Goal: Transaction & Acquisition: Purchase product/service

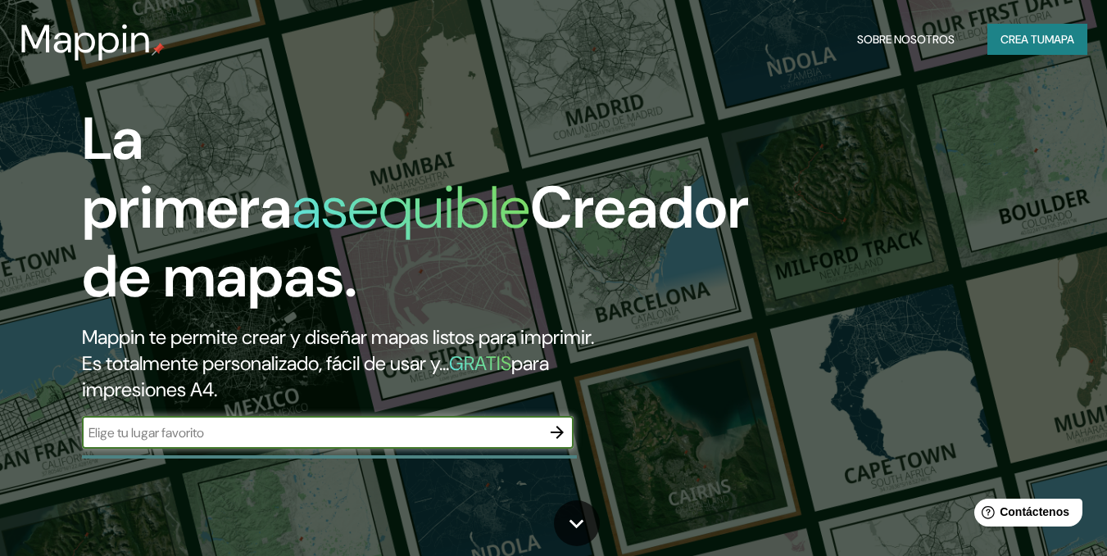
click at [550, 421] on button "button" at bounding box center [557, 432] width 33 height 33
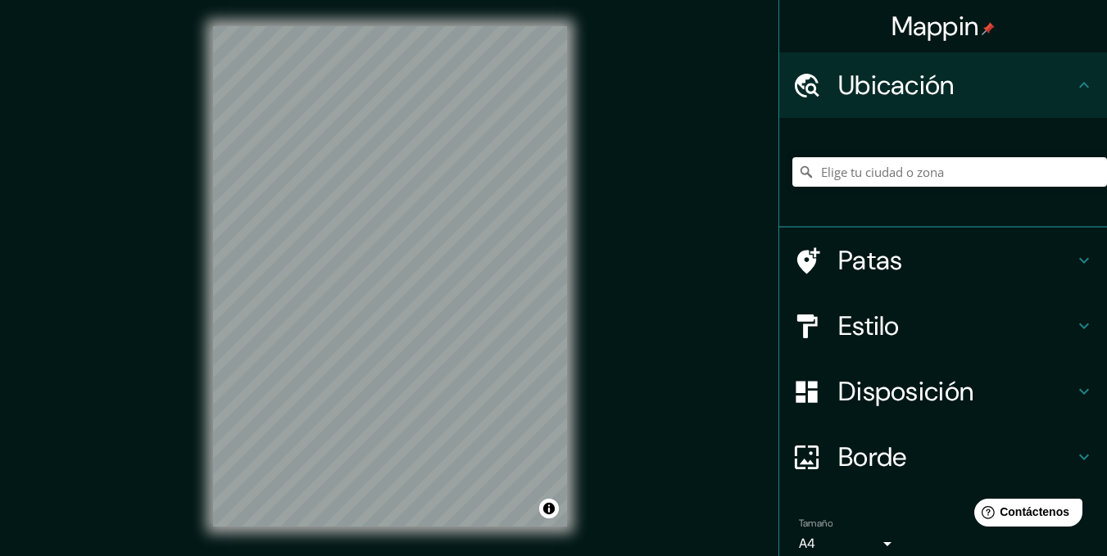
click at [574, 118] on div "© Mapbox © OpenStreetMap Improve this map" at bounding box center [390, 276] width 406 height 553
click at [877, 165] on input "Elige tu ciudad o zona" at bounding box center [949, 171] width 315 height 29
type input "[GEOGRAPHIC_DATA]"
click at [943, 161] on input "[GEOGRAPHIC_DATA]" at bounding box center [949, 171] width 315 height 29
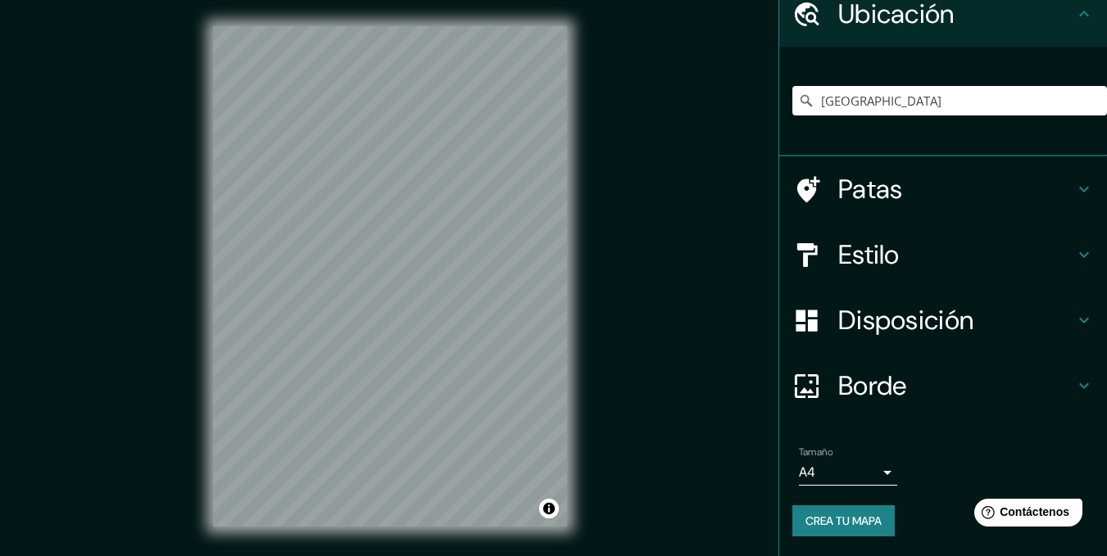
click at [1059, 14] on h4 "Ubicación" at bounding box center [956, 14] width 236 height 33
click at [903, 184] on h4 "Patas" at bounding box center [956, 189] width 236 height 33
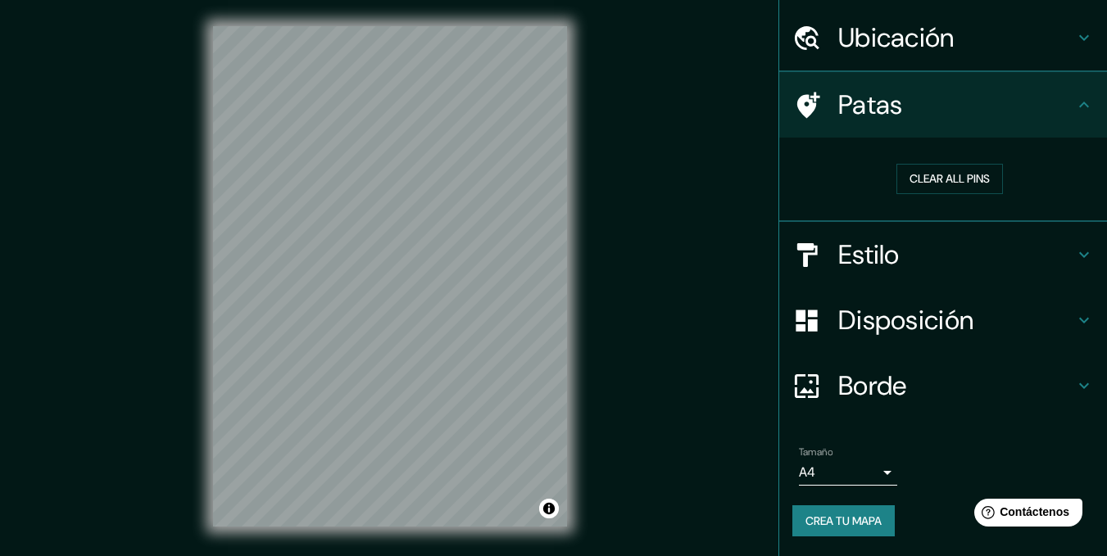
scroll to position [48, 0]
click at [931, 124] on div "Patas" at bounding box center [943, 105] width 328 height 66
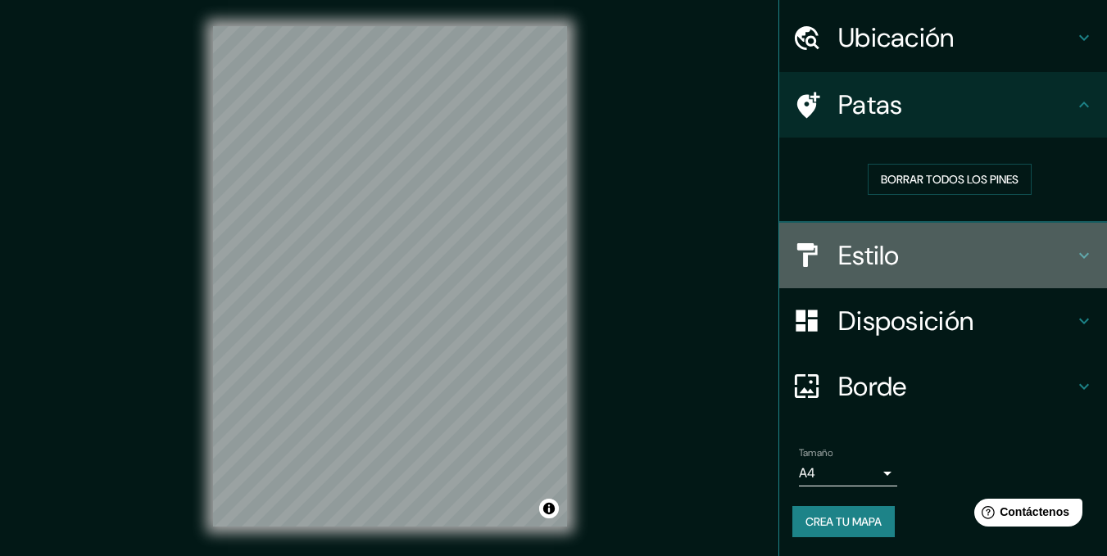
click at [892, 241] on h4 "Estilo" at bounding box center [956, 255] width 236 height 33
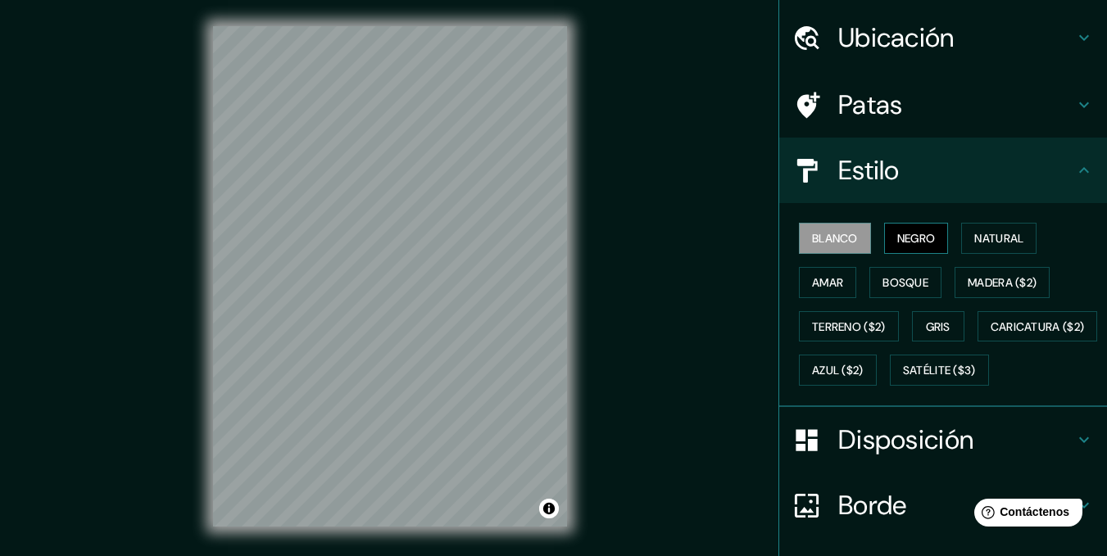
click at [905, 238] on font "Negro" at bounding box center [916, 238] width 38 height 15
click at [899, 237] on font "Negro" at bounding box center [916, 238] width 38 height 15
click at [851, 238] on button "Blanco" at bounding box center [835, 238] width 72 height 31
click at [836, 277] on button "Amar" at bounding box center [827, 282] width 57 height 31
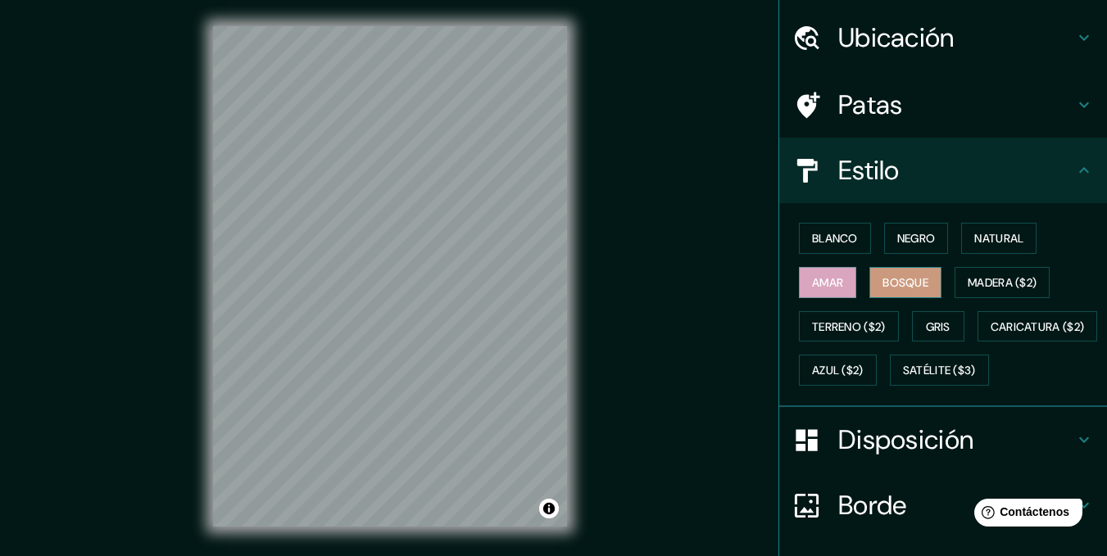
click at [894, 279] on font "Bosque" at bounding box center [905, 282] width 46 height 15
click at [762, 274] on div "Mappin Ubicación LA RIOJA Patas Estilo Blanco Negro Natural [PERSON_NAME] ($2) …" at bounding box center [553, 289] width 1107 height 579
click at [890, 89] on h4 "Patas" at bounding box center [956, 104] width 236 height 33
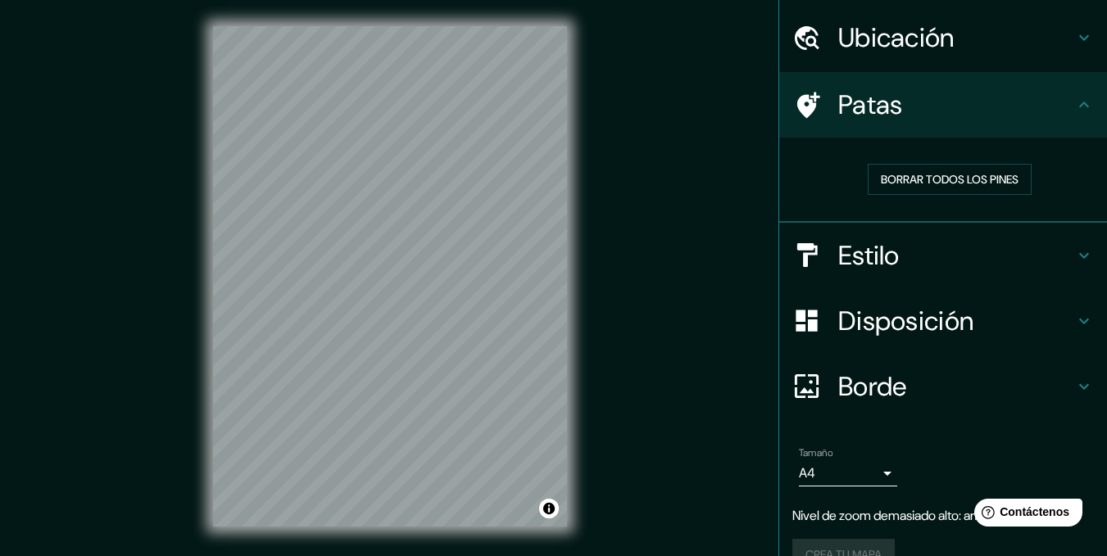
click at [903, 44] on font "Ubicación" at bounding box center [896, 37] width 116 height 34
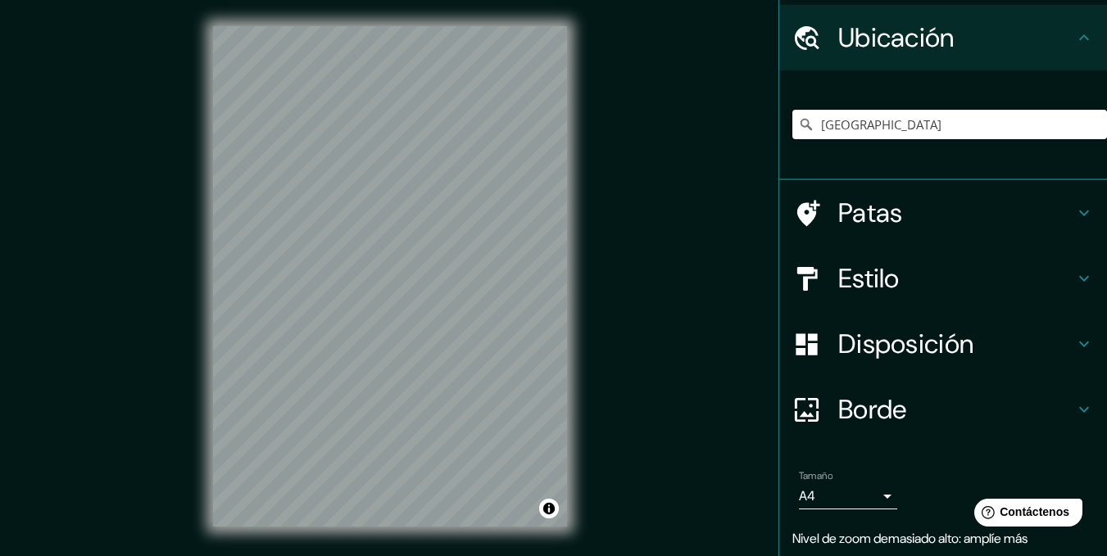
click at [924, 118] on input "[GEOGRAPHIC_DATA]" at bounding box center [949, 124] width 315 height 29
drag, startPoint x: 905, startPoint y: 125, endPoint x: 781, endPoint y: 131, distance: 124.6
click at [779, 131] on div "[GEOGRAPHIC_DATA]" at bounding box center [943, 125] width 328 height 110
click at [800, 120] on icon at bounding box center [805, 124] width 11 height 11
click at [852, 131] on input "Elige tu ciudad o zona" at bounding box center [949, 124] width 315 height 29
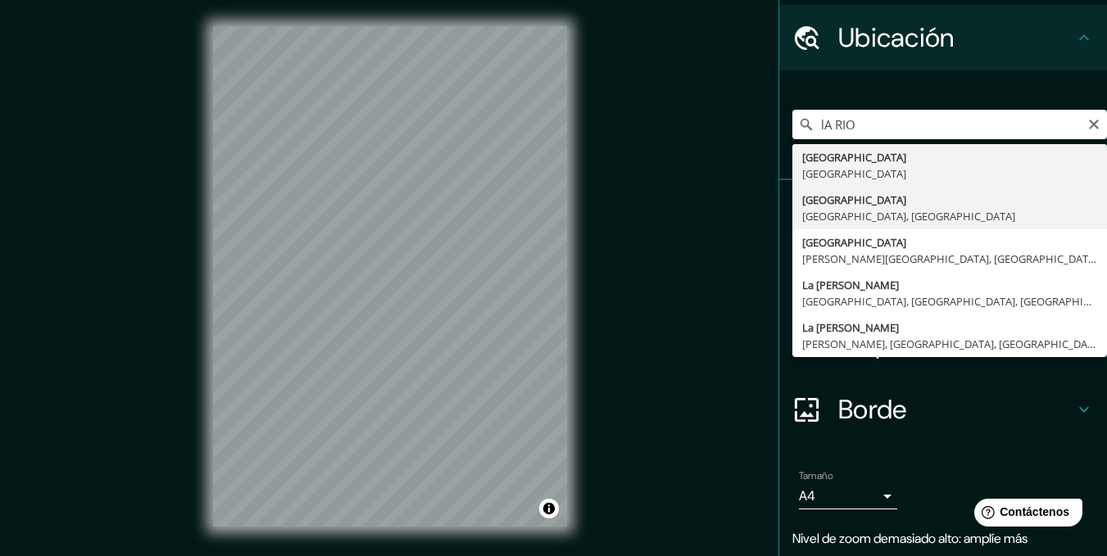
type input "[GEOGRAPHIC_DATA], [GEOGRAPHIC_DATA], [GEOGRAPHIC_DATA]"
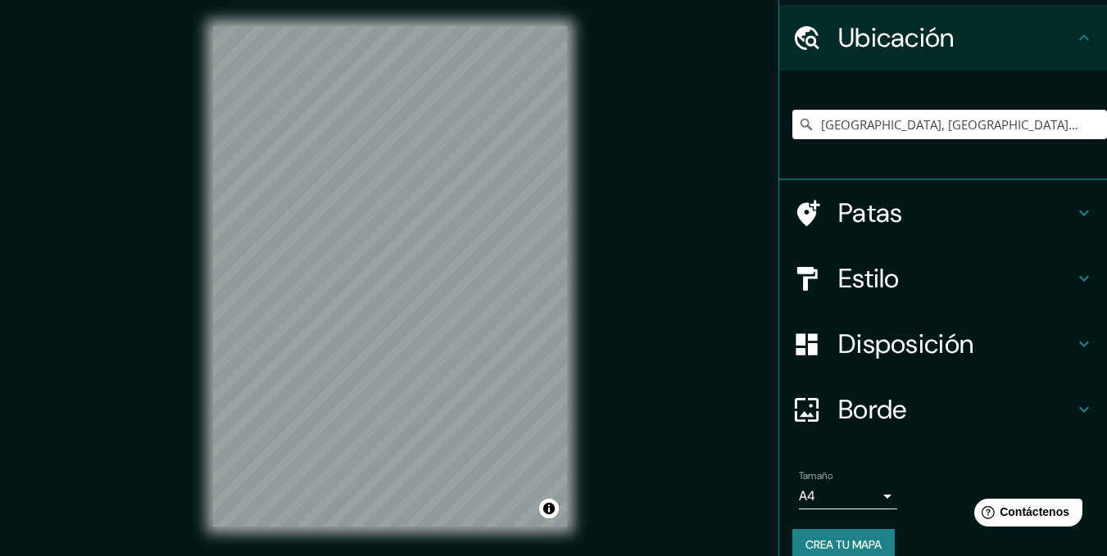
click at [886, 340] on font "Disposición" at bounding box center [905, 344] width 135 height 34
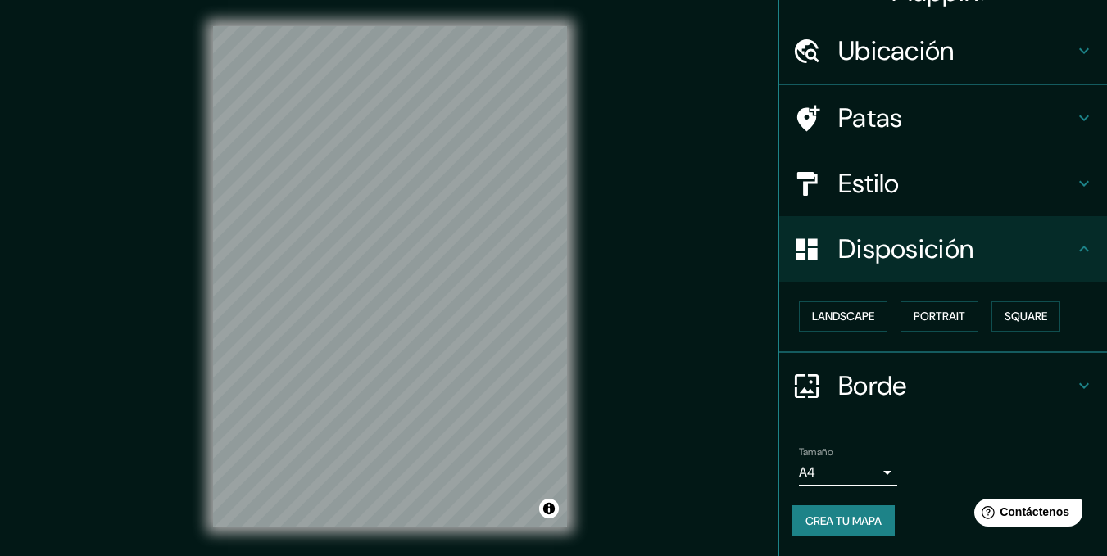
scroll to position [34, 0]
click at [852, 319] on button "Paisaje" at bounding box center [832, 316] width 67 height 31
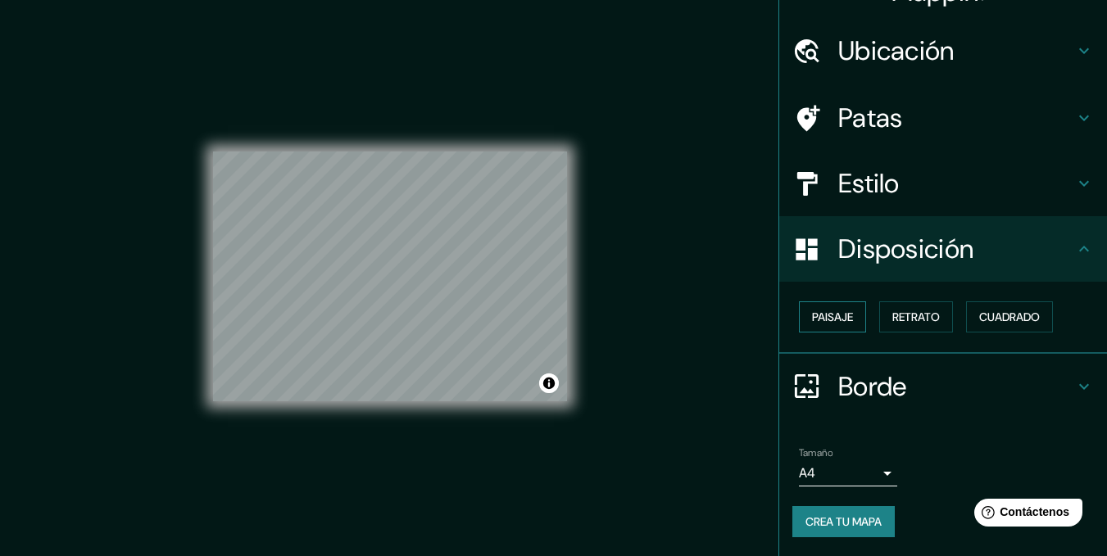
click at [848, 319] on button "Paisaje" at bounding box center [832, 316] width 67 height 31
click at [919, 323] on font "Retrato" at bounding box center [916, 317] width 48 height 15
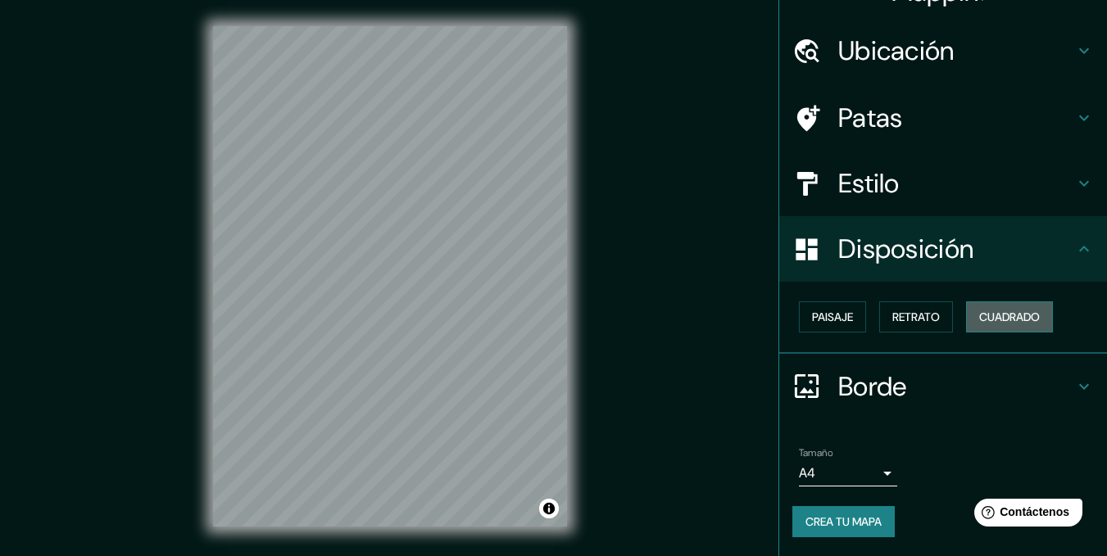
click at [997, 315] on font "Cuadrado" at bounding box center [1009, 317] width 61 height 15
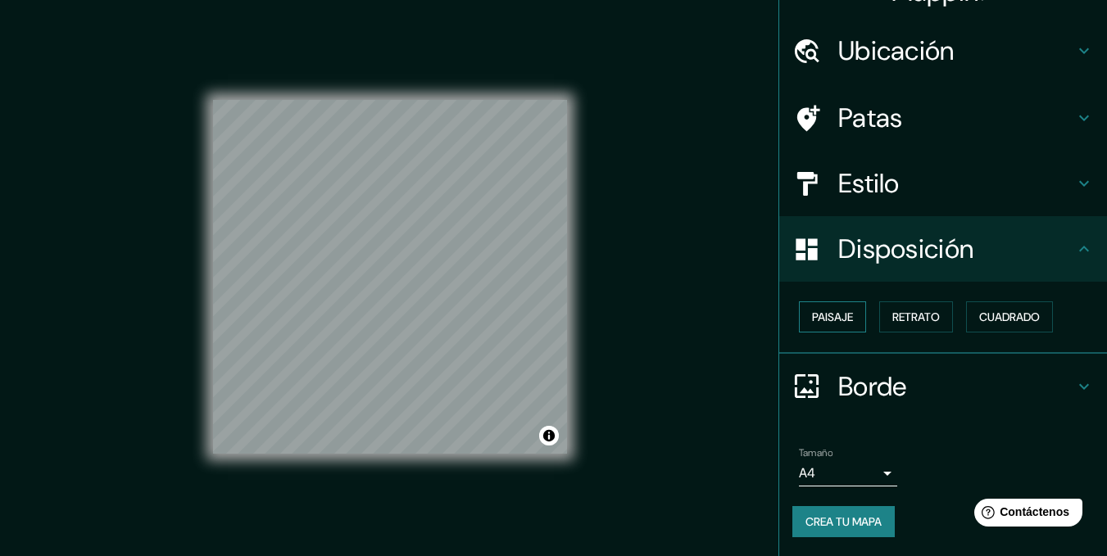
click at [829, 312] on font "Paisaje" at bounding box center [832, 317] width 41 height 15
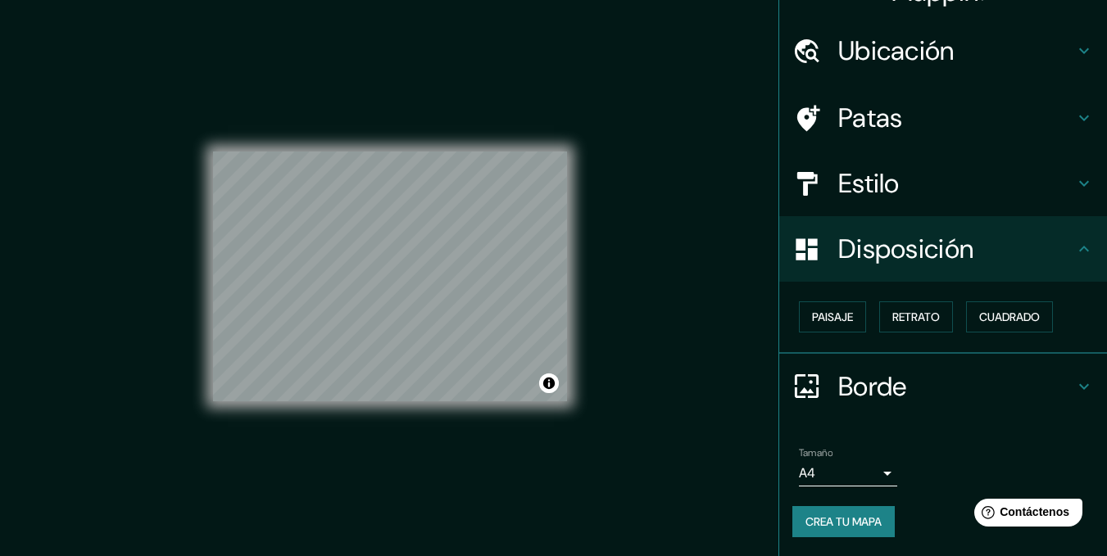
click at [868, 378] on font "Borde" at bounding box center [872, 386] width 69 height 34
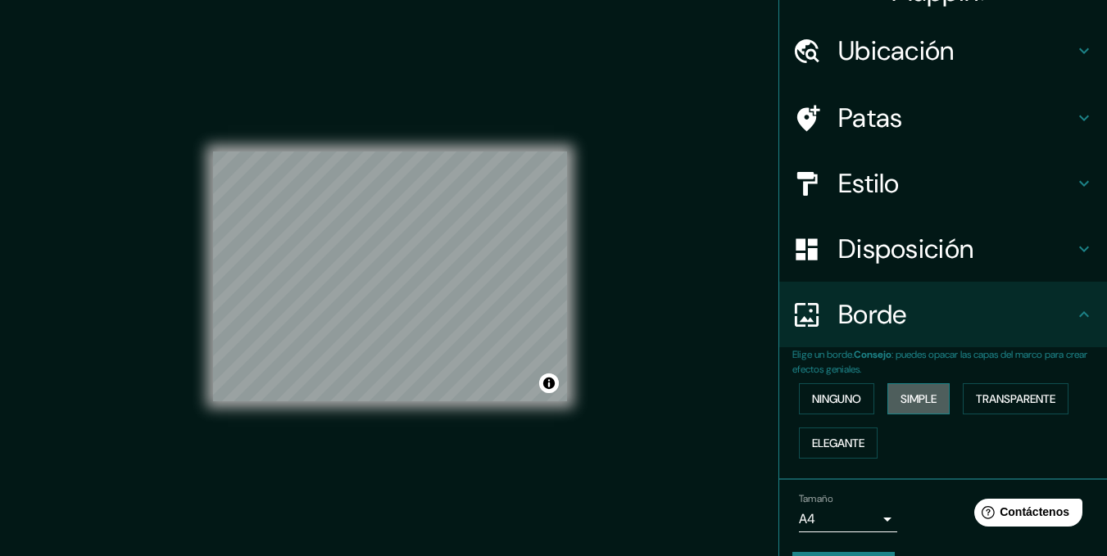
click at [910, 393] on font "Simple" at bounding box center [918, 399] width 36 height 15
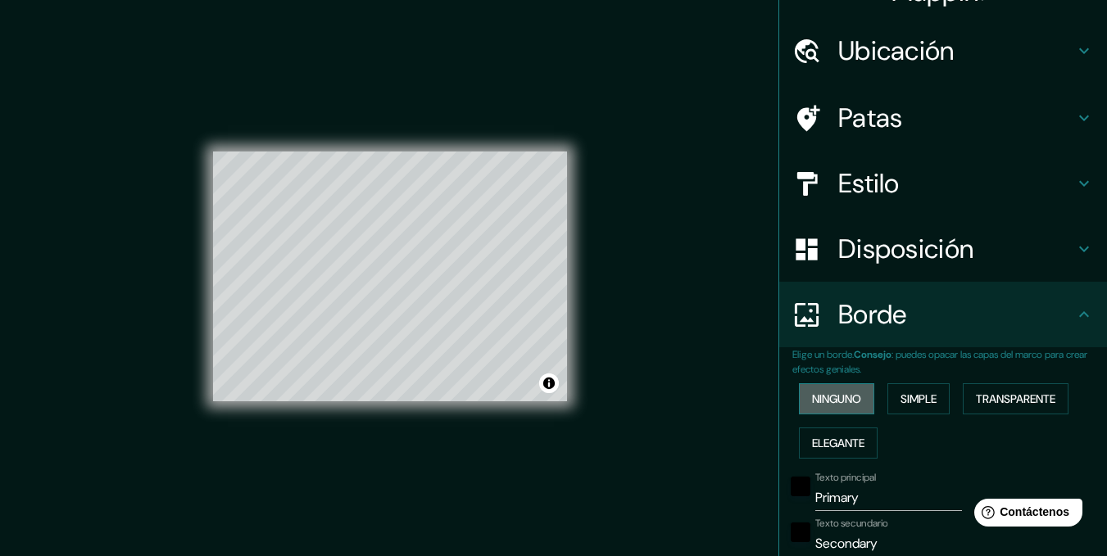
click at [845, 397] on font "Ninguno" at bounding box center [836, 399] width 49 height 15
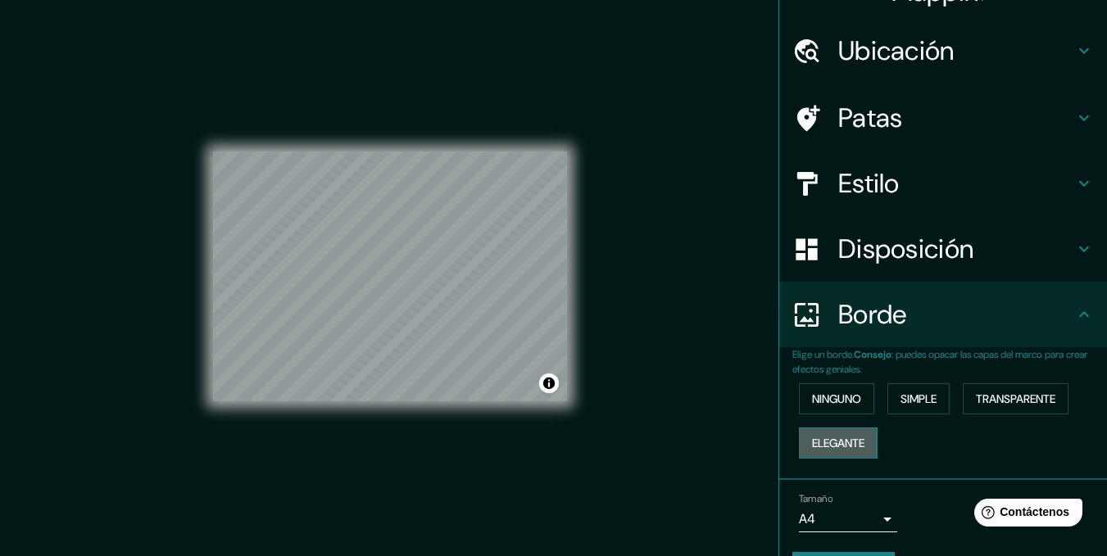
click at [851, 430] on button "Elegante" at bounding box center [838, 443] width 79 height 31
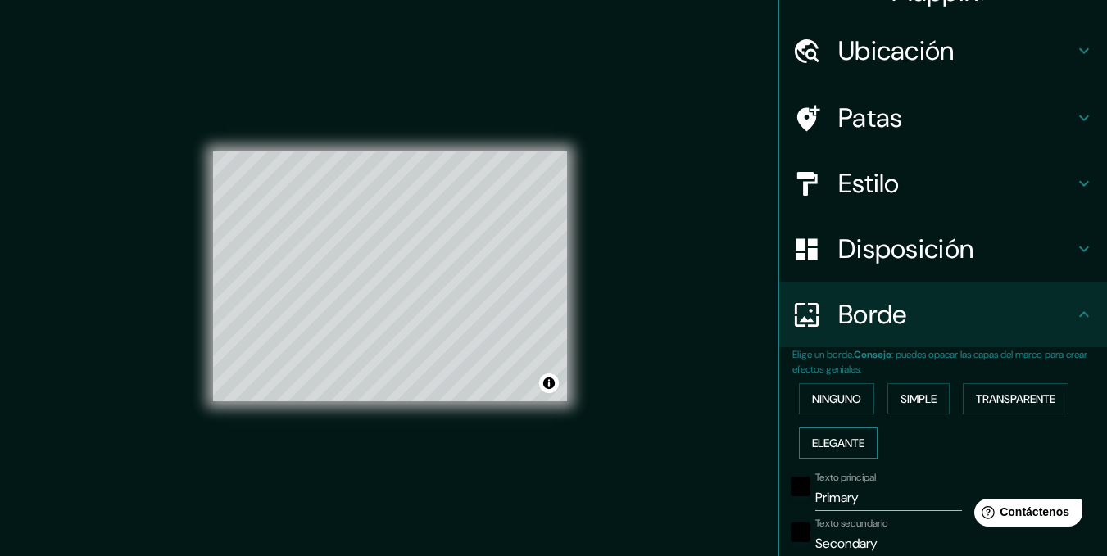
click at [848, 431] on button "Elegante" at bounding box center [838, 443] width 79 height 31
type input "173"
type input "35"
type input "17"
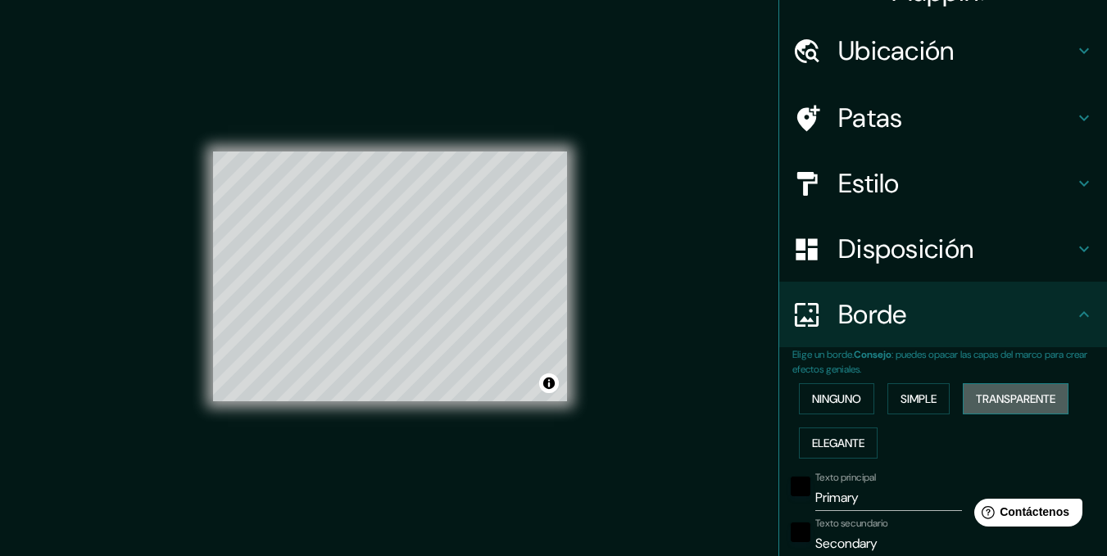
click at [1065, 387] on button "Transparente" at bounding box center [1015, 398] width 106 height 31
click at [853, 399] on button "Ninguno" at bounding box center [836, 398] width 75 height 31
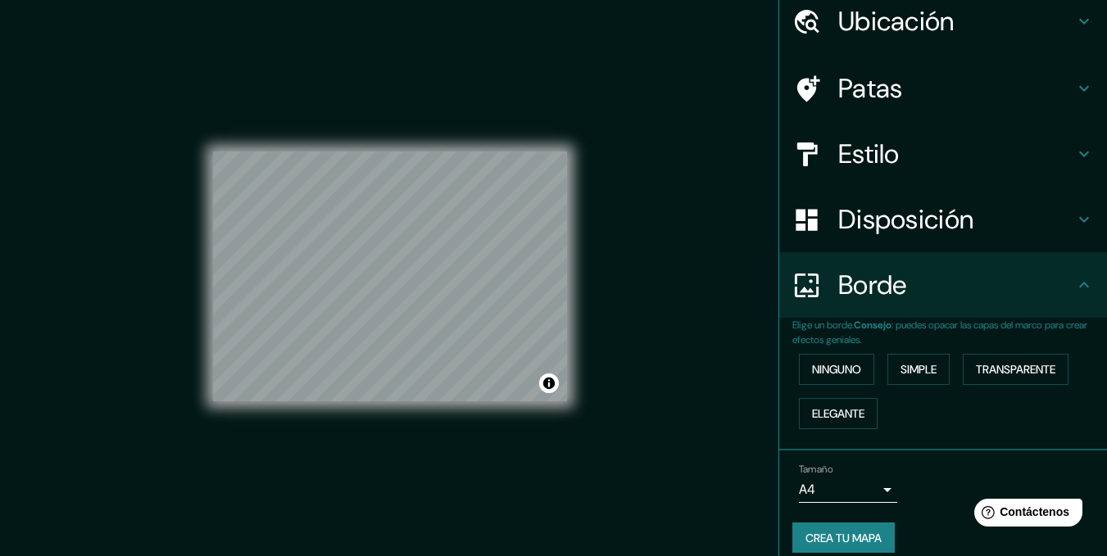
scroll to position [80, 0]
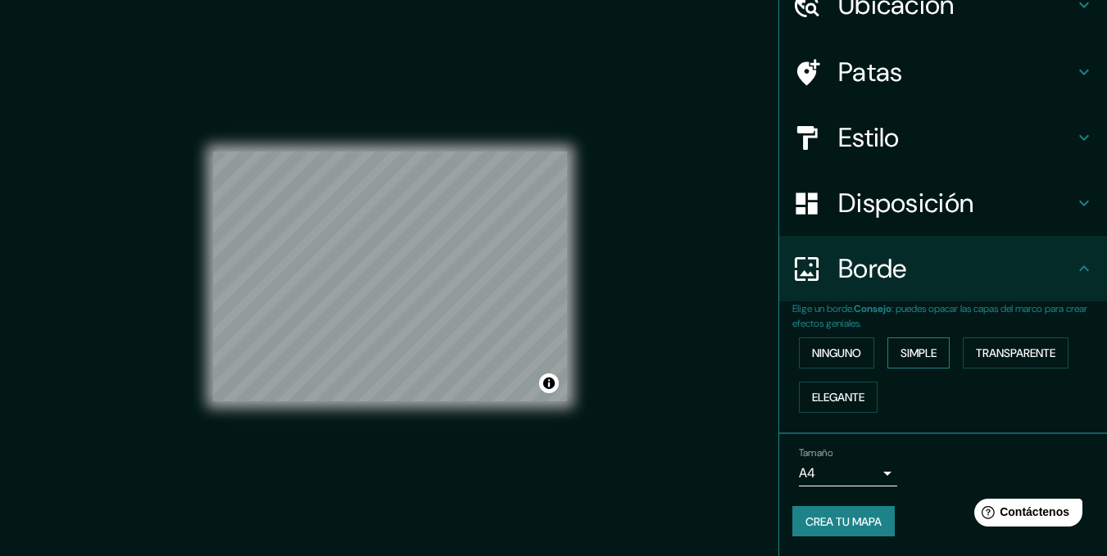
click at [905, 353] on font "Simple" at bounding box center [918, 353] width 36 height 15
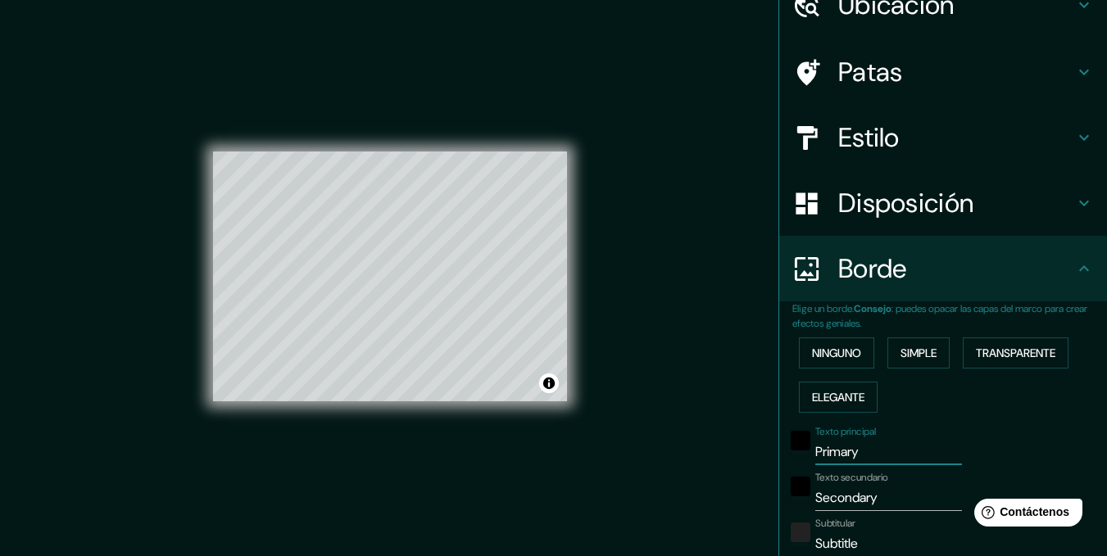
click at [859, 461] on input "Primary" at bounding box center [888, 452] width 147 height 26
click at [899, 504] on input "Secondary" at bounding box center [888, 498] width 147 height 26
click at [848, 453] on input "Primary" at bounding box center [888, 452] width 147 height 26
drag, startPoint x: 863, startPoint y: 453, endPoint x: 780, endPoint y: 449, distance: 83.7
click at [786, 449] on div "Texto principal Primary" at bounding box center [920, 445] width 269 height 39
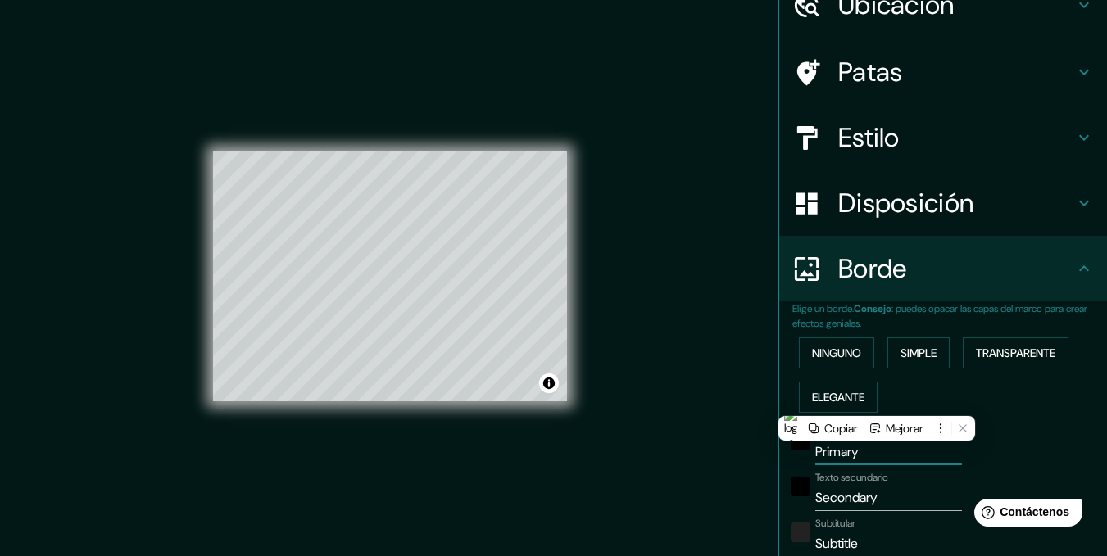
type input "Z"
type input "173"
type input "35"
type input "ZO"
type input "173"
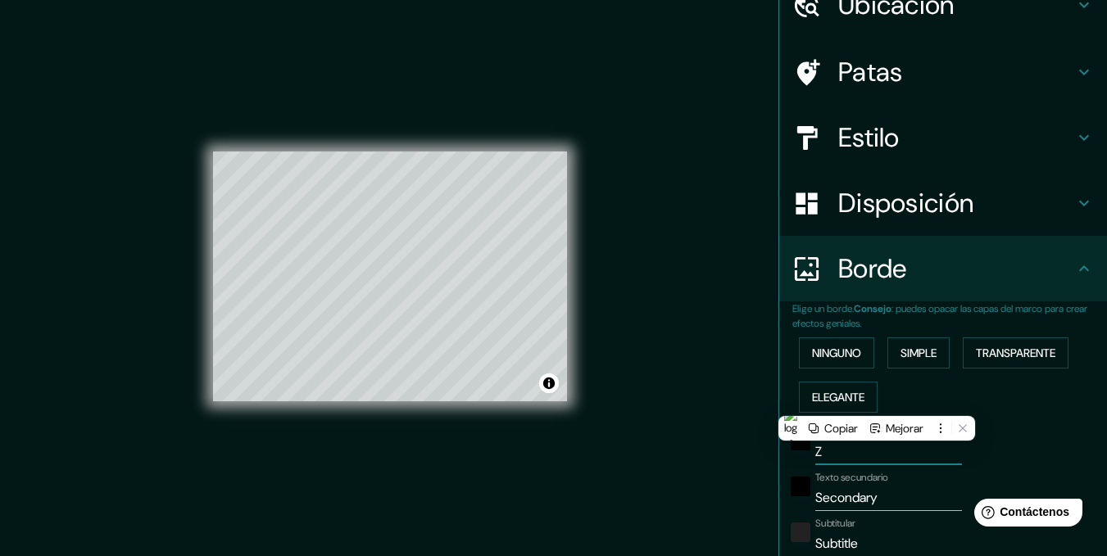
type input "35"
type input "ZON"
type input "173"
type input "35"
type input "ZONA"
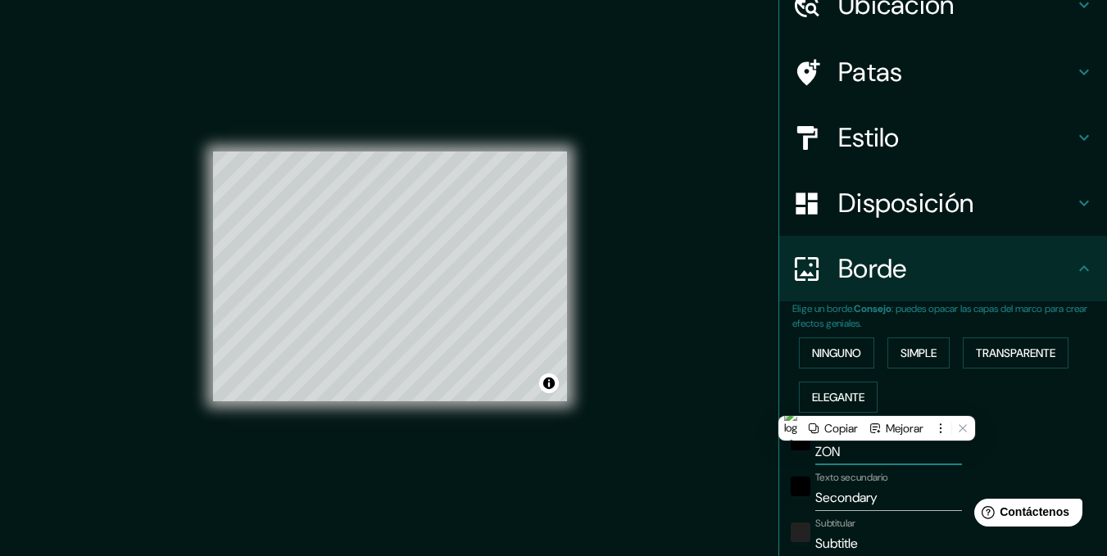
type input "173"
type input "35"
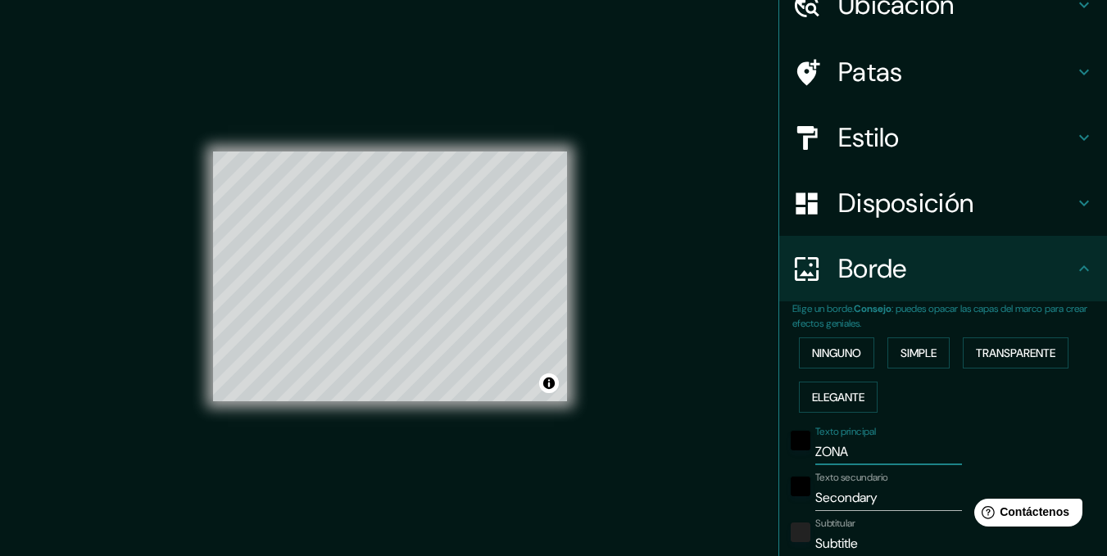
type input "ZONA"
type input "173"
type input "35"
type input "ZONA S"
type input "173"
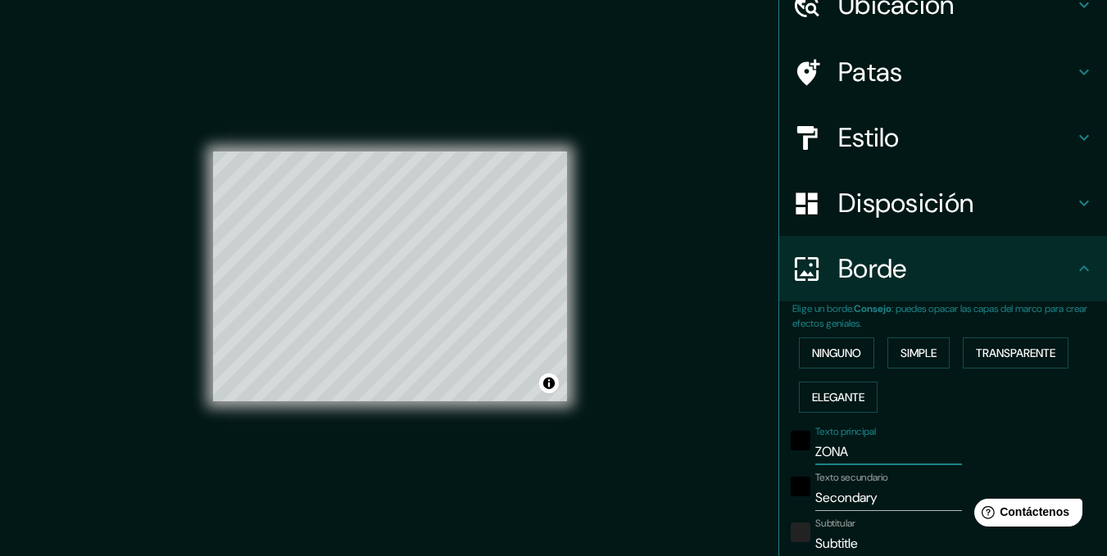
type input "35"
type input "ZONA SU"
type input "173"
type input "35"
type input "ZONA SUR"
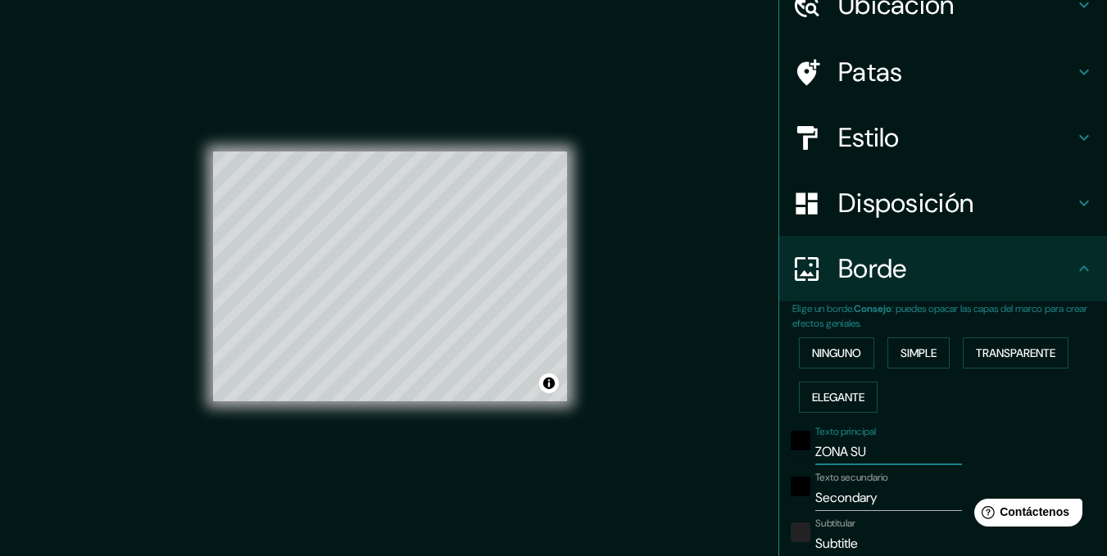
type input "173"
type input "35"
type input "ZONA SURT"
type input "173"
type input "35"
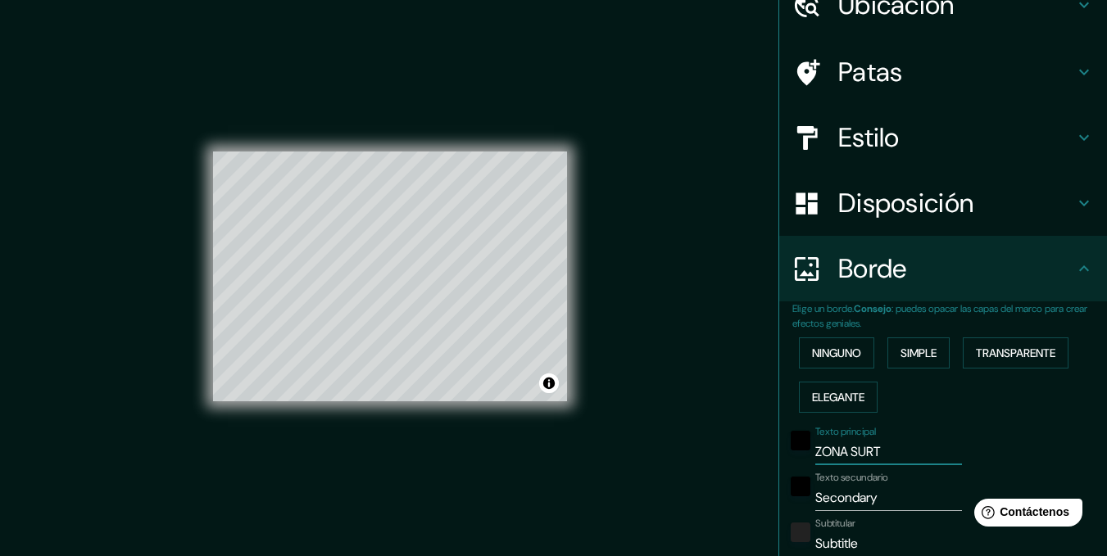
type input "ZONA SUR"
type input "173"
type input "35"
type input "ZONA SUR"
click at [917, 501] on input "Secondary" at bounding box center [888, 498] width 147 height 26
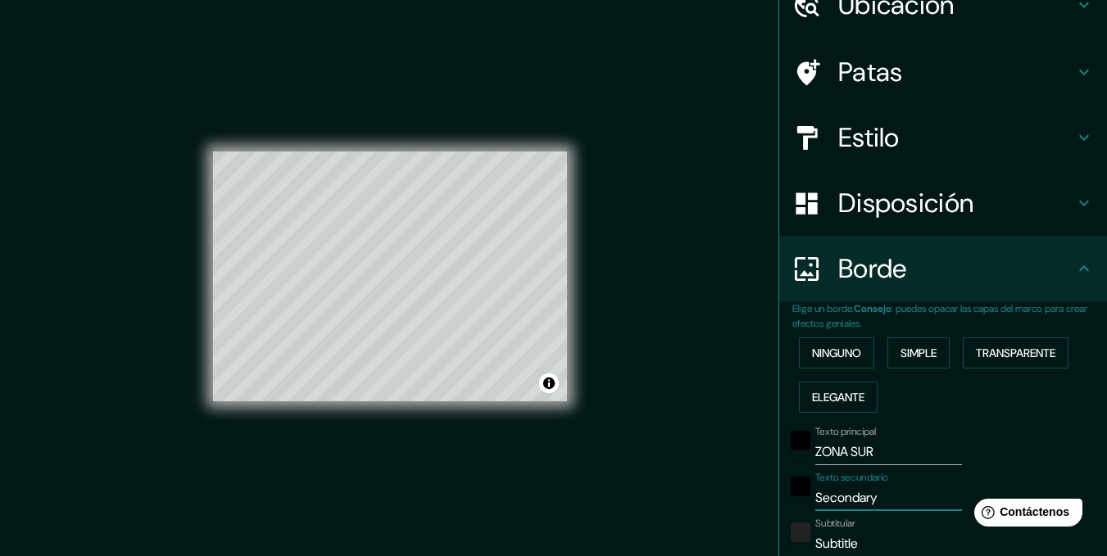
type input "Secondar"
type input "173"
type input "35"
type input "Second"
type input "173"
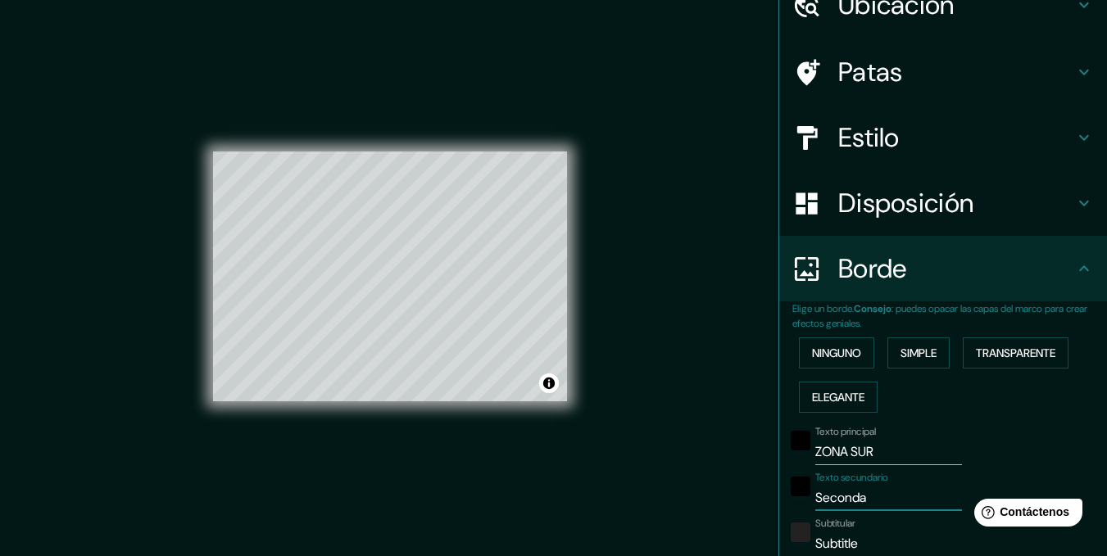
type input "35"
type input "Secon"
type input "173"
type input "35"
type input "Seco"
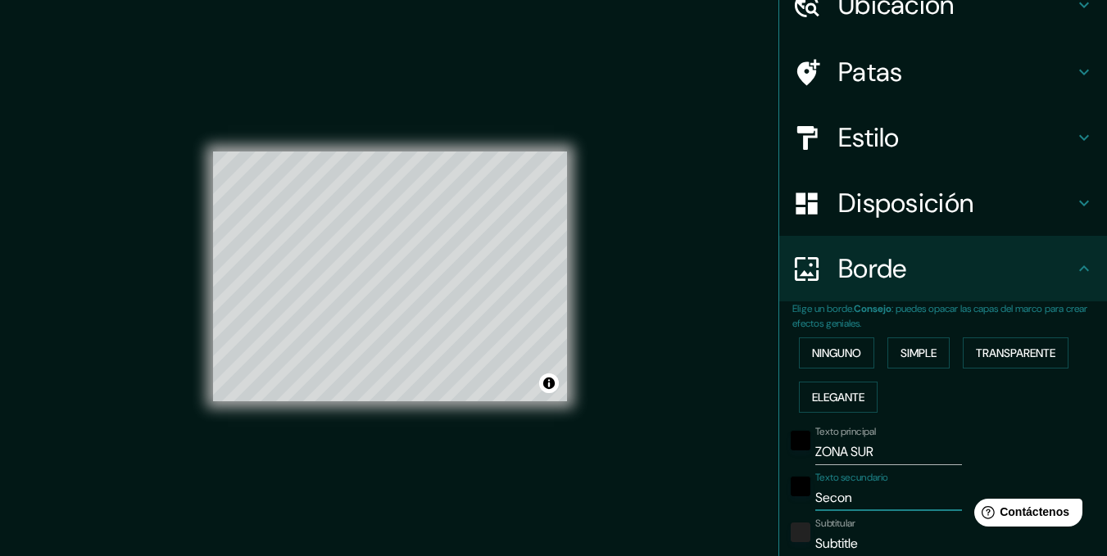
type input "173"
type input "35"
type input "Sec"
type input "173"
type input "35"
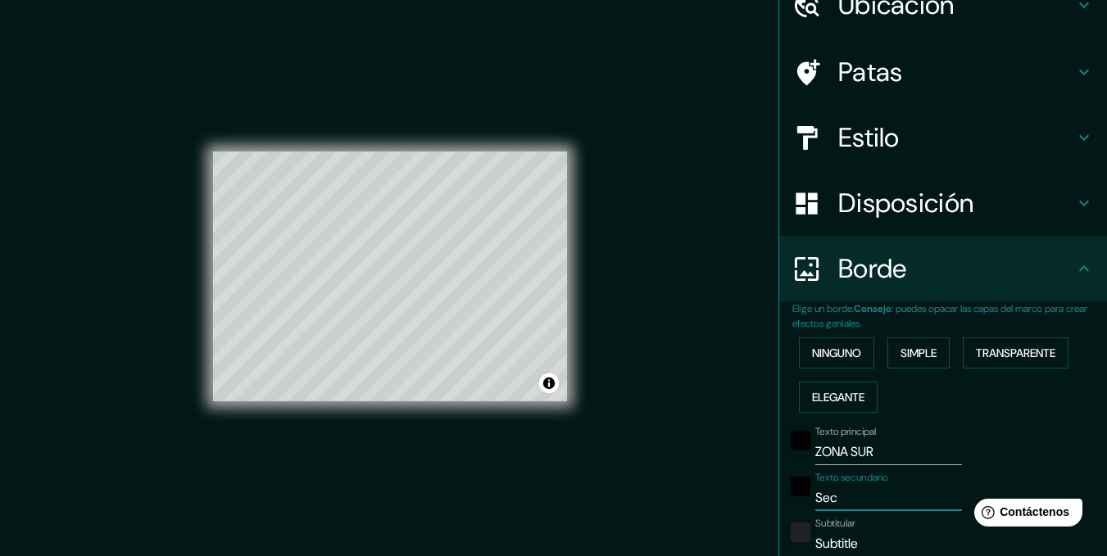
type input "Se"
type input "173"
type input "35"
type input "S"
type input "173"
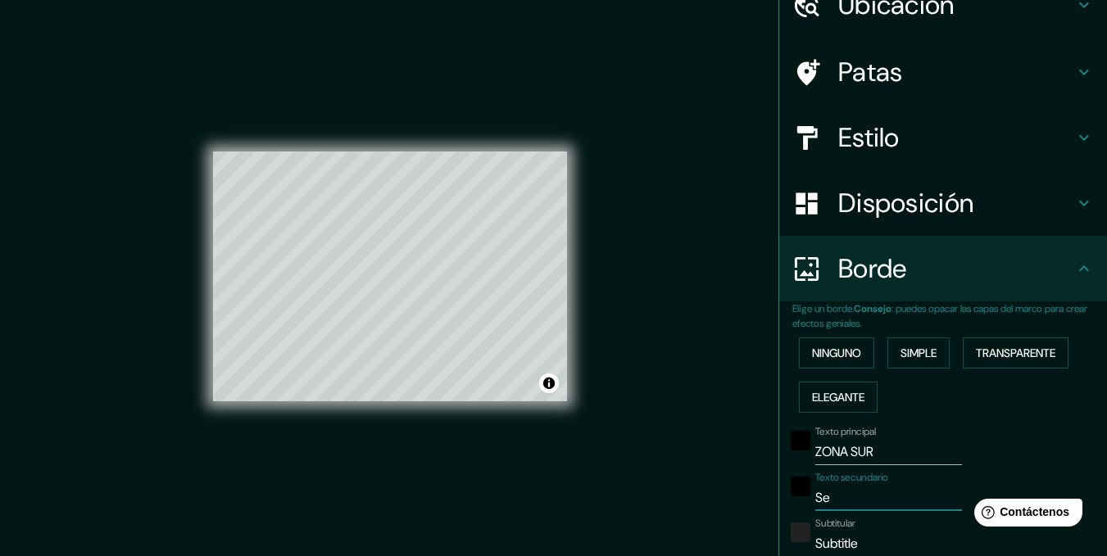
type input "35"
type input "173"
type input "35"
type input "t"
type input "173"
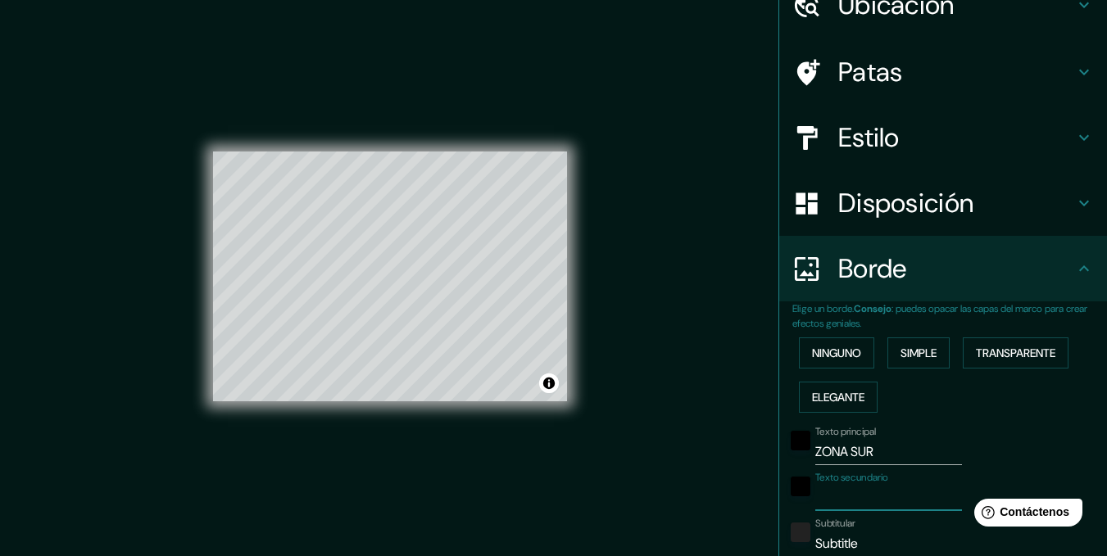
type input "35"
type input "tr"
type input "173"
type input "35"
type input "tra"
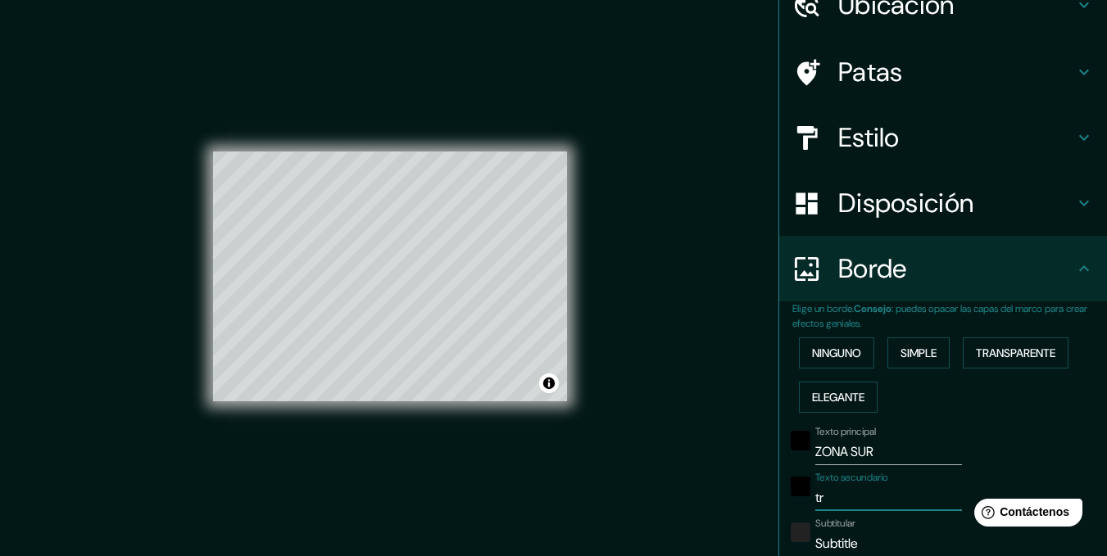
type input "173"
type input "35"
type input "tram"
type input "173"
type input "35"
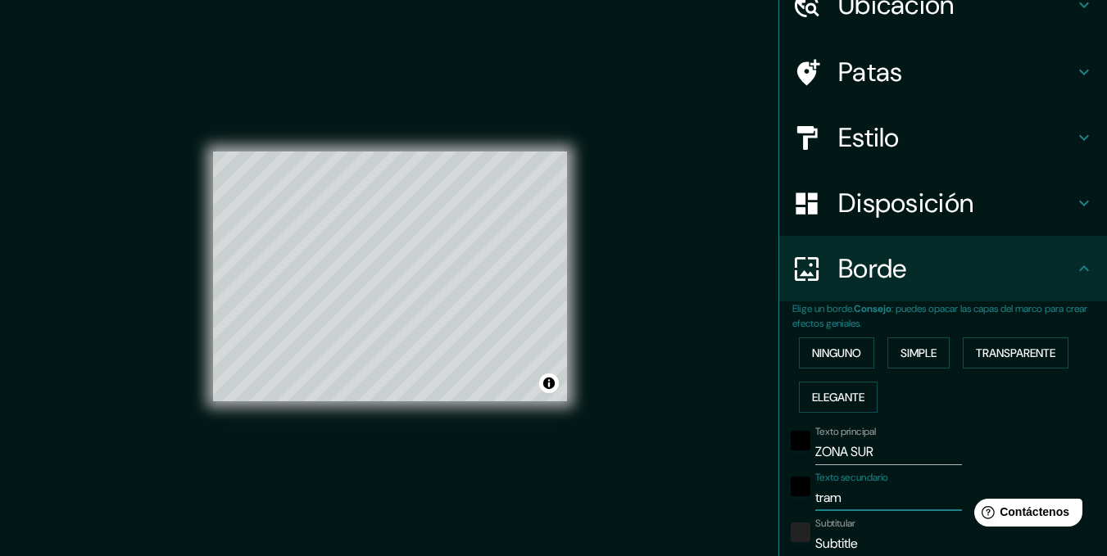
type input "trama"
type input "173"
type input "35"
type input "trama"
type input "173"
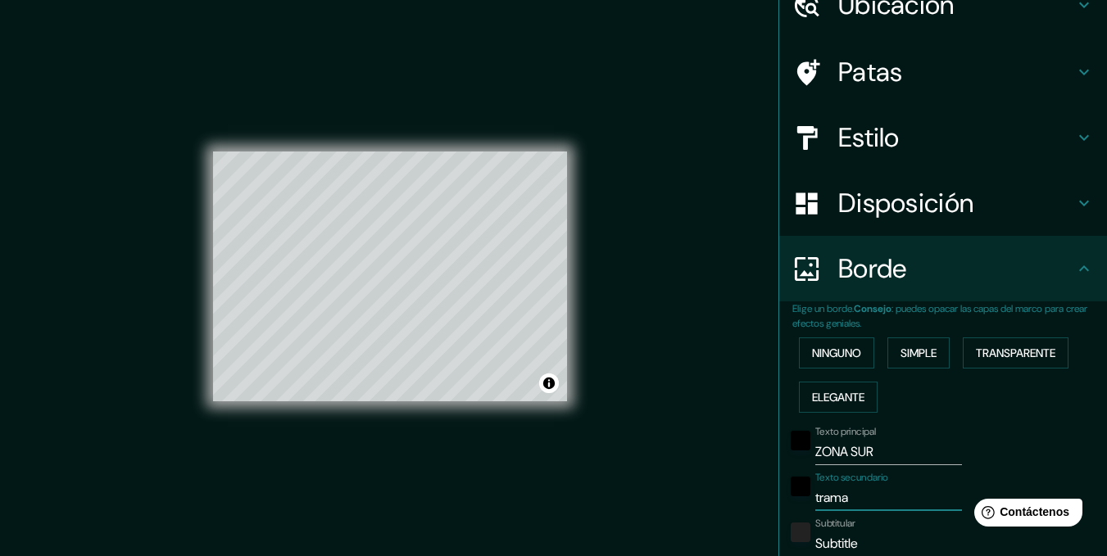
type input "35"
type input "trama r"
type input "173"
type input "35"
type input "trama re"
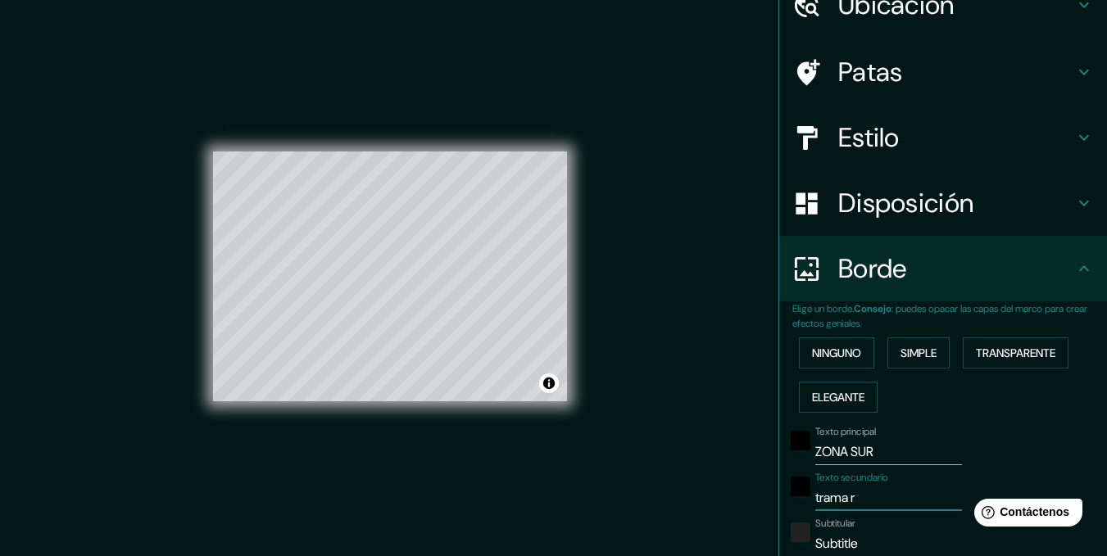
type input "173"
type input "35"
type input "trama reg"
type input "173"
type input "35"
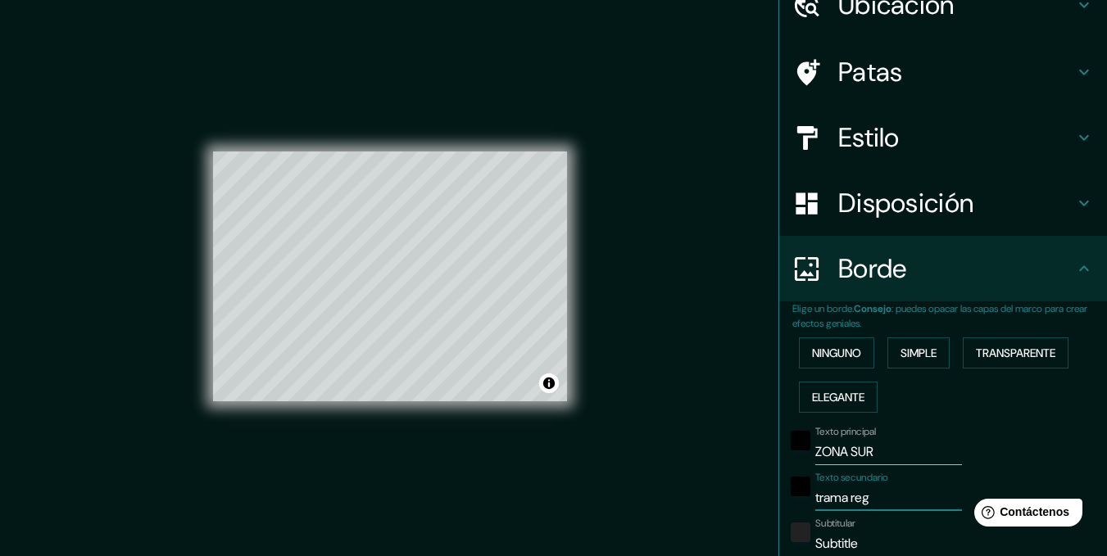
type input "trama regu"
type input "173"
type input "35"
type input "trama regul"
type input "173"
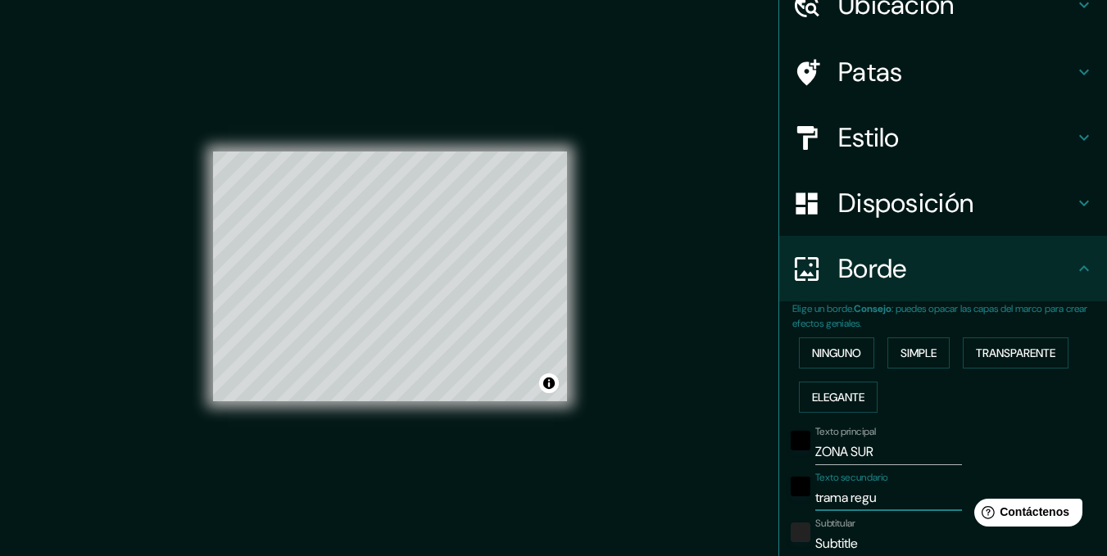
type input "35"
type input "trama regula"
type input "173"
type input "35"
type input "trama regular"
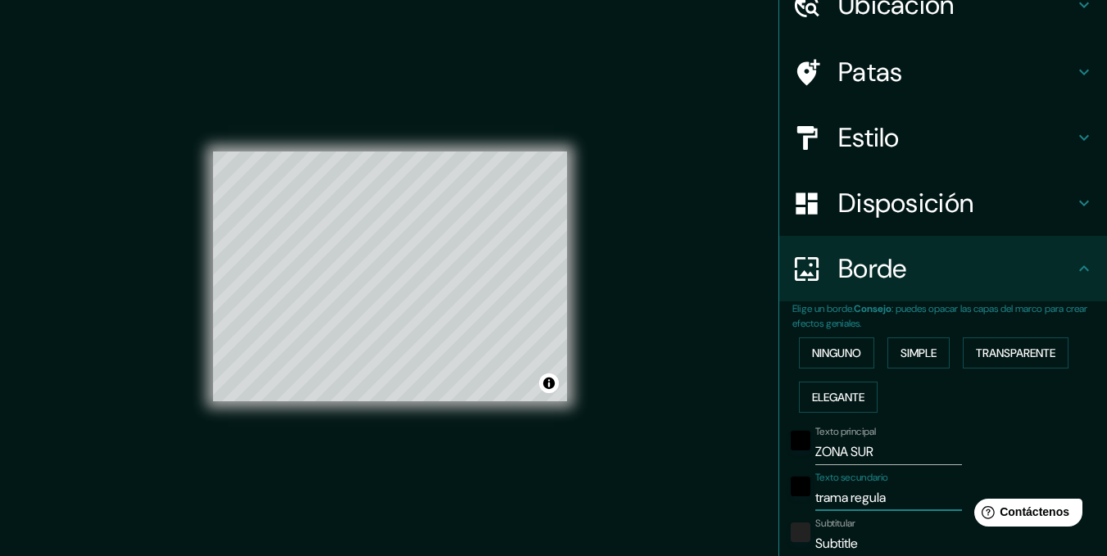
type input "173"
type input "35"
type input "trama regular"
click at [871, 532] on input "Subtitle" at bounding box center [888, 544] width 147 height 26
type input "Subtitl"
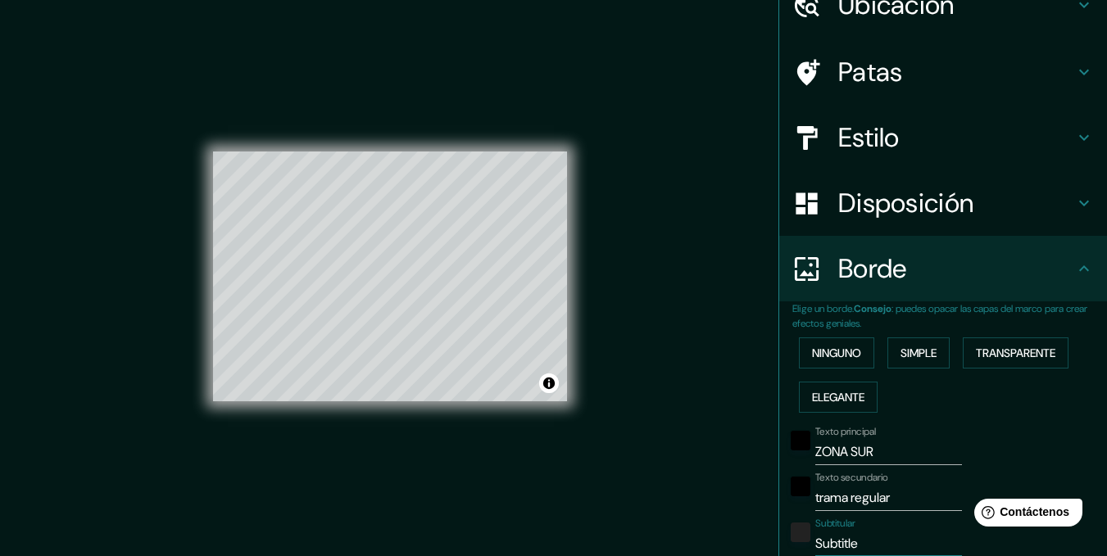
type input "173"
type input "35"
type input "Subtit"
type input "173"
type input "35"
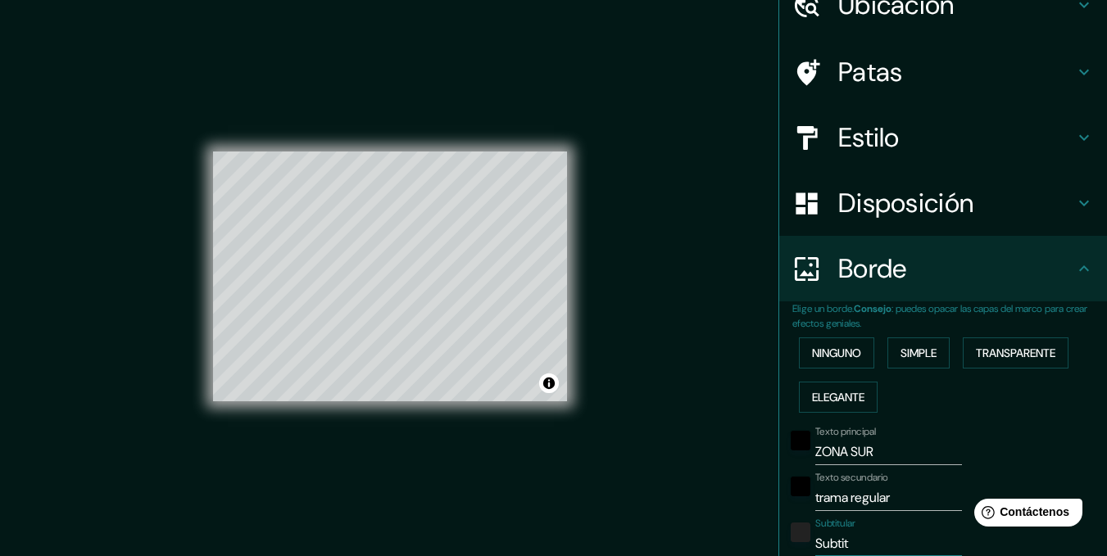
type input "Subti"
type input "173"
type input "35"
type input "Subt"
type input "173"
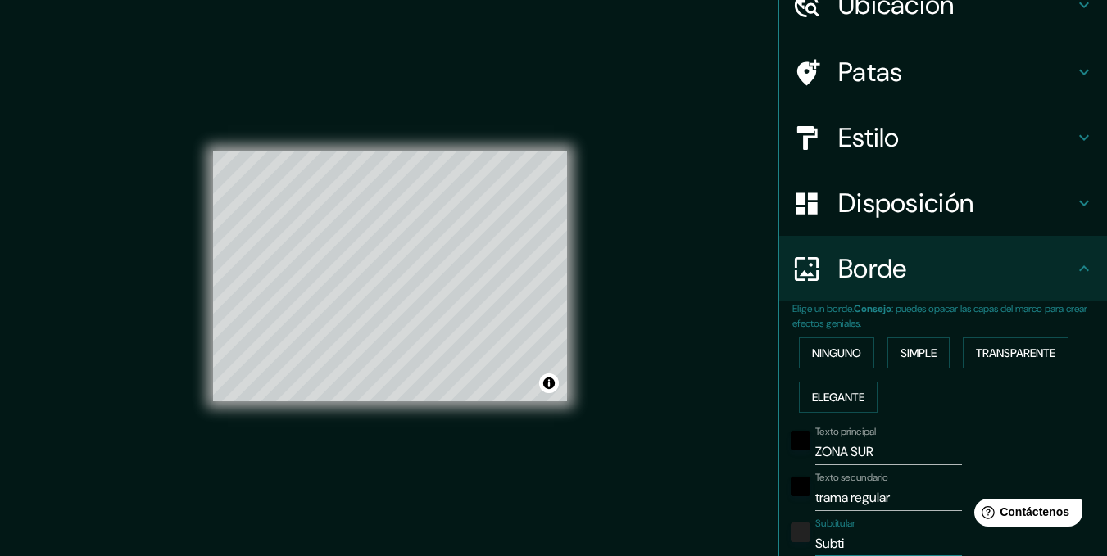
type input "35"
type input "Sub"
type input "173"
type input "35"
type input "Su"
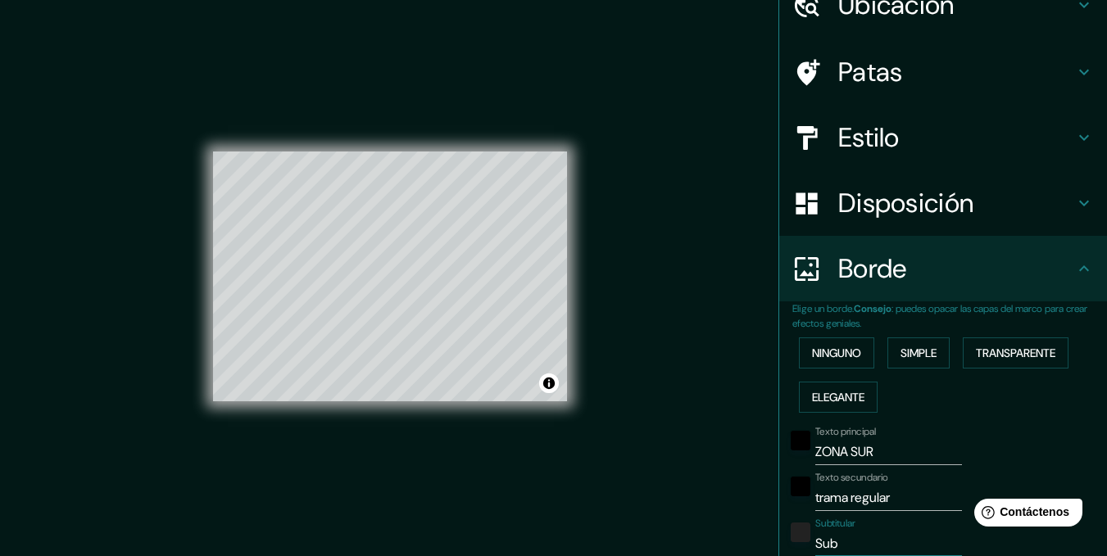
type input "173"
type input "35"
type input "S"
type input "173"
type input "35"
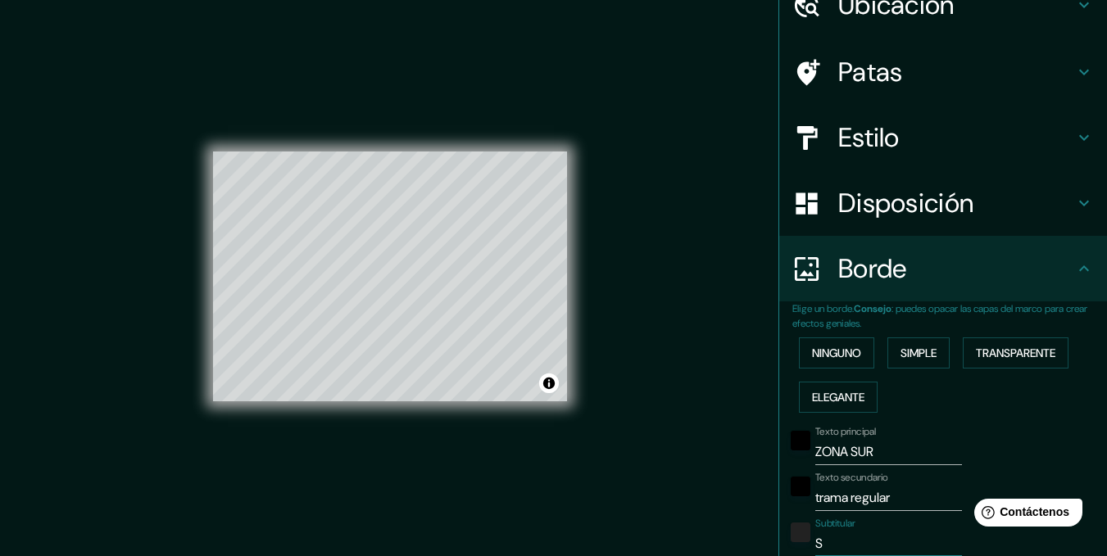
type input "173"
type input "35"
type input "T"
type input "173"
type input "35"
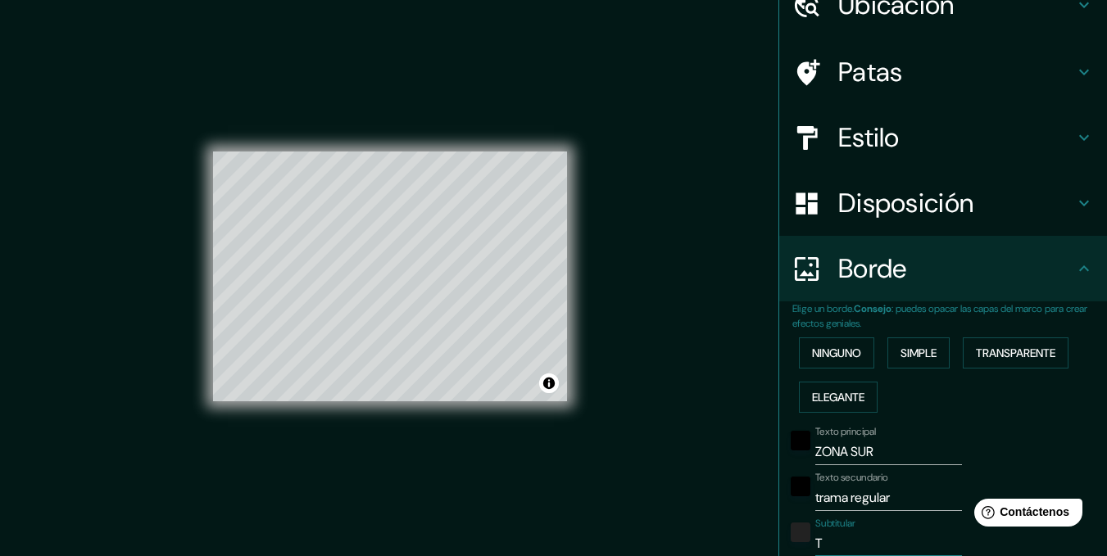
type input "TD"
type input "173"
type input "35"
type input "TDA"
type input "173"
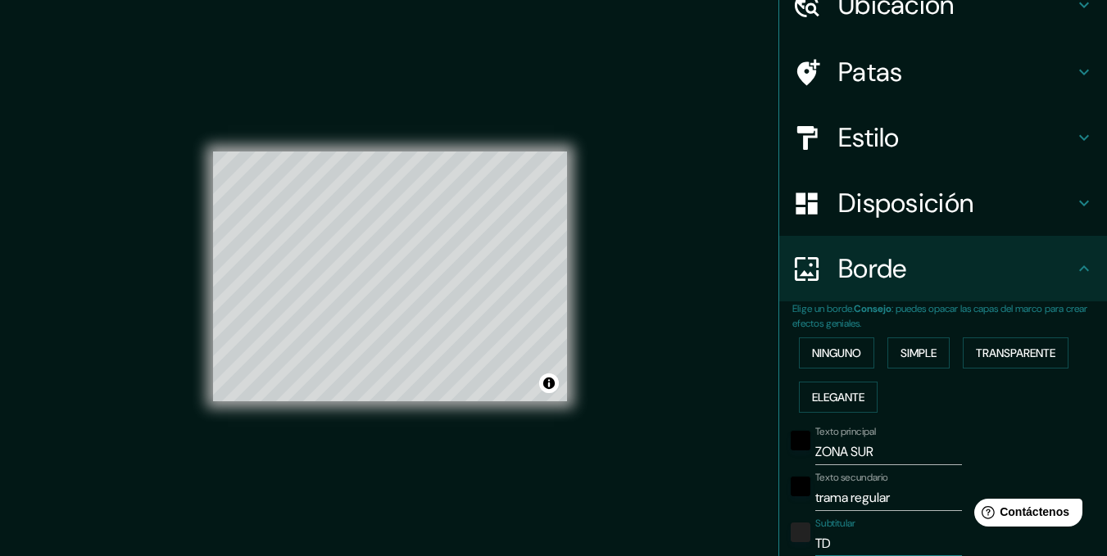
type input "35"
type input "TD"
type input "173"
type input "35"
type input "T"
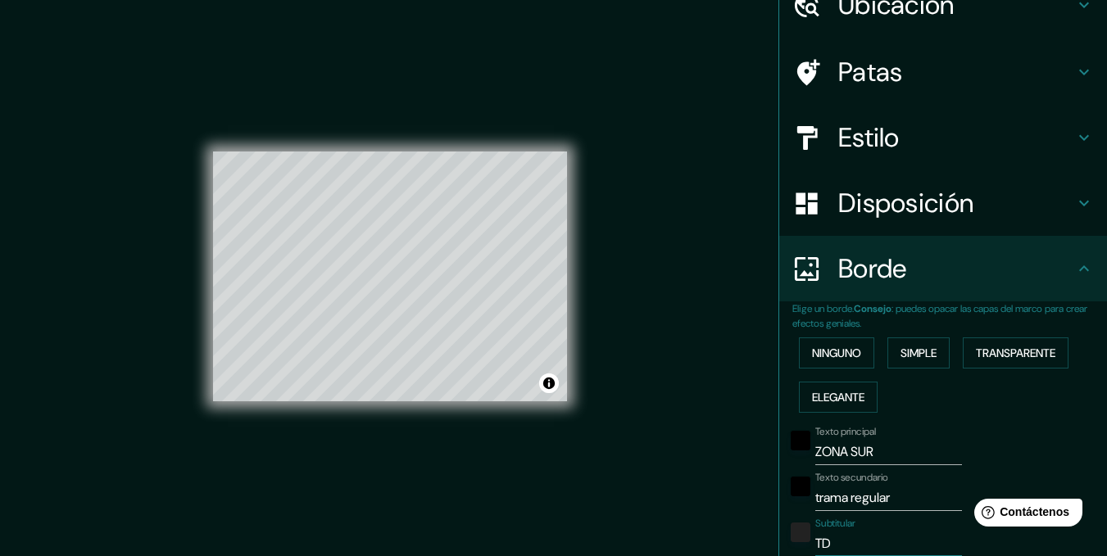
type input "173"
type input "35"
type input "173"
type input "35"
click at [710, 396] on div "Mappin Ubicación [GEOGRAPHIC_DATA], [GEOGRAPHIC_DATA], [GEOGRAPHIC_DATA] Patas …" at bounding box center [553, 289] width 1107 height 579
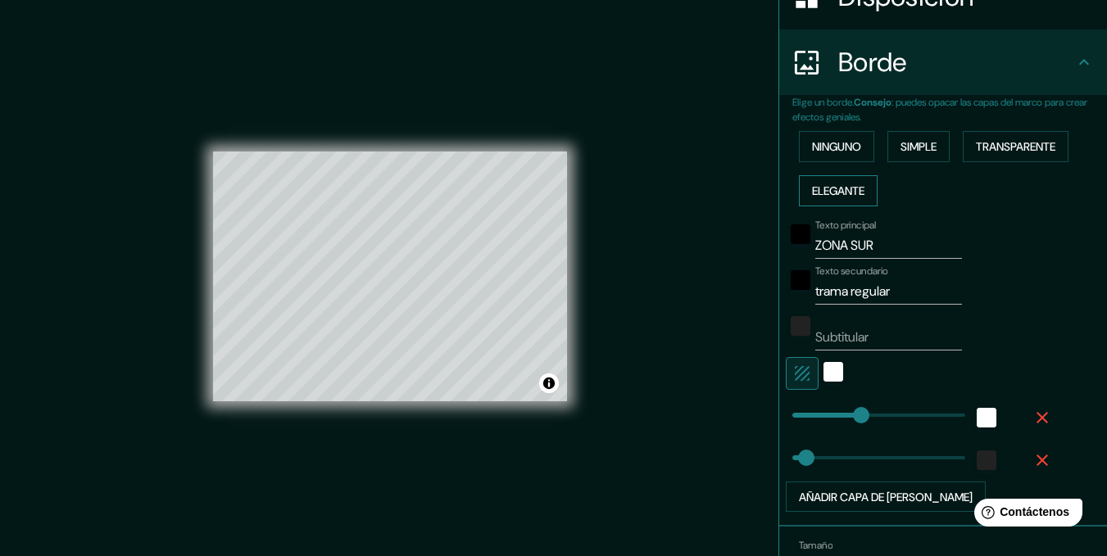
scroll to position [299, 0]
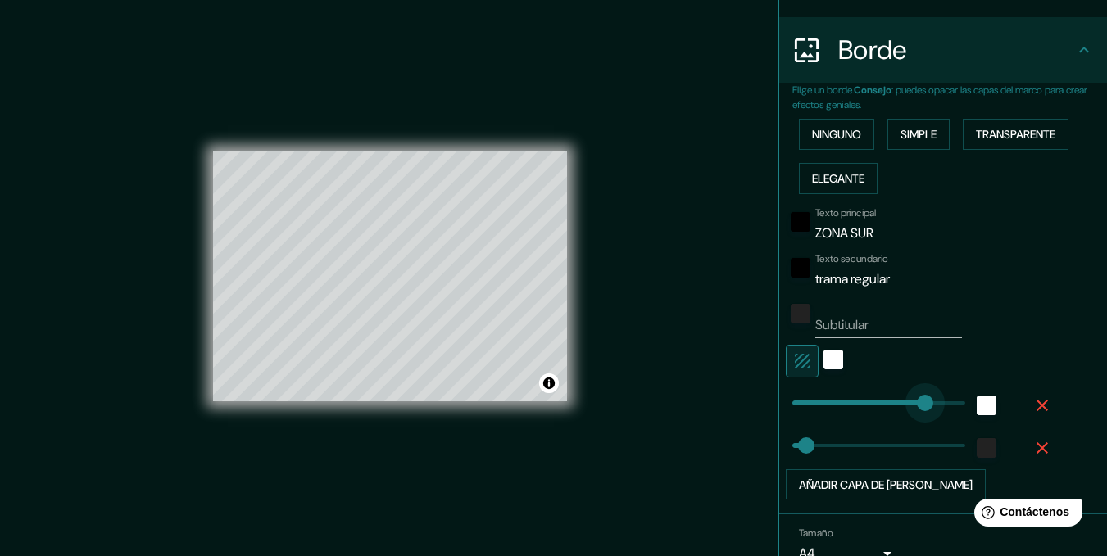
type input "322"
drag, startPoint x: 843, startPoint y: 401, endPoint x: 944, endPoint y: 421, distance: 102.8
type input "35"
type input "168"
drag, startPoint x: 917, startPoint y: 401, endPoint x: 847, endPoint y: 405, distance: 70.5
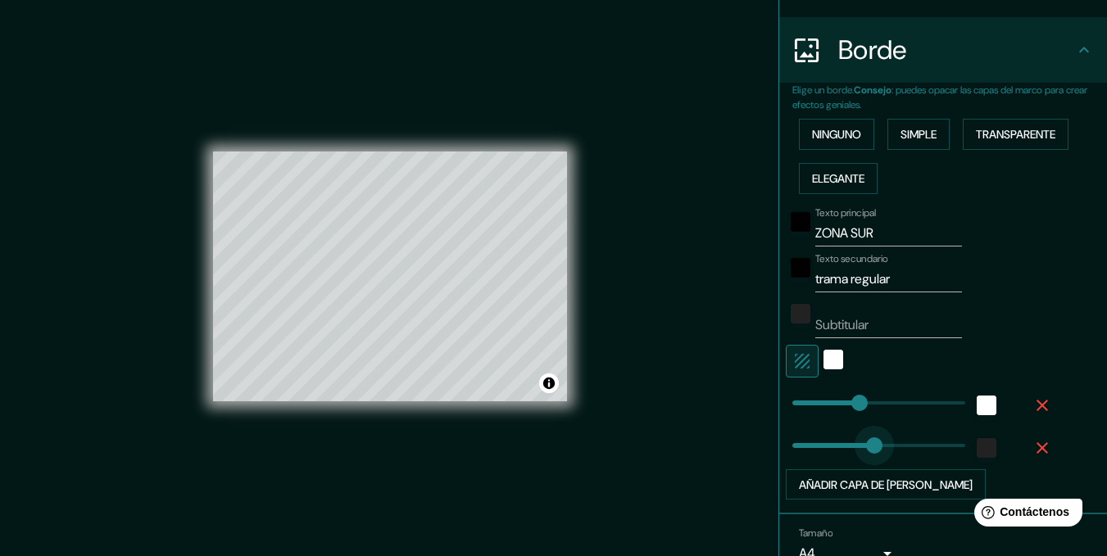
type input "217"
drag, startPoint x: 804, startPoint y: 442, endPoint x: 876, endPoint y: 442, distance: 72.1
type input "139"
drag, startPoint x: 857, startPoint y: 442, endPoint x: 836, endPoint y: 442, distance: 21.3
type input "33"
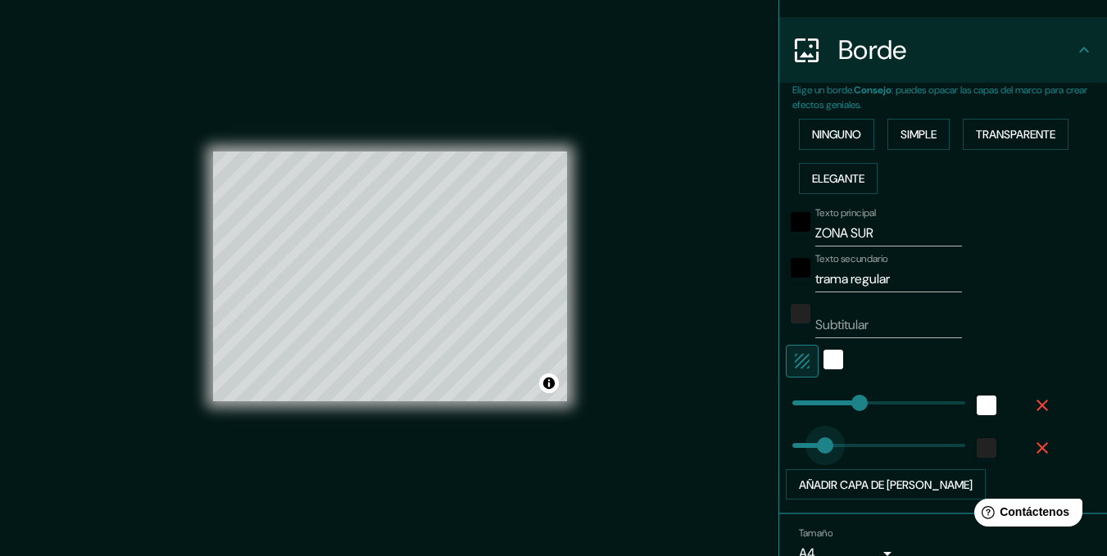
drag, startPoint x: 813, startPoint y: 443, endPoint x: 791, endPoint y: 443, distance: 21.3
click at [854, 478] on font "Añadir capa de [PERSON_NAME]" at bounding box center [886, 485] width 174 height 15
type input "29"
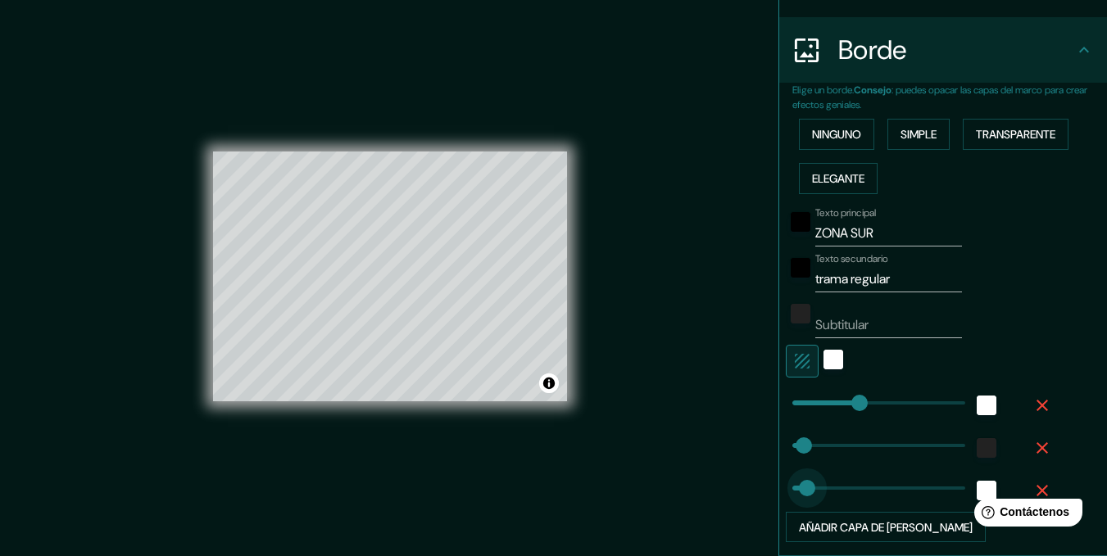
type input "35"
drag, startPoint x: 803, startPoint y: 485, endPoint x: 794, endPoint y: 485, distance: 9.0
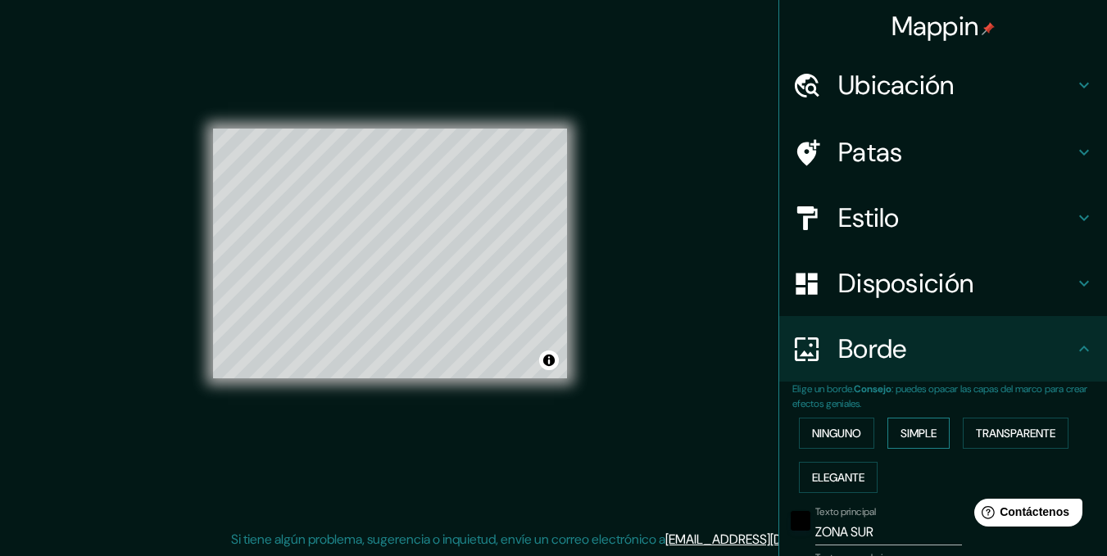
scroll to position [0, 0]
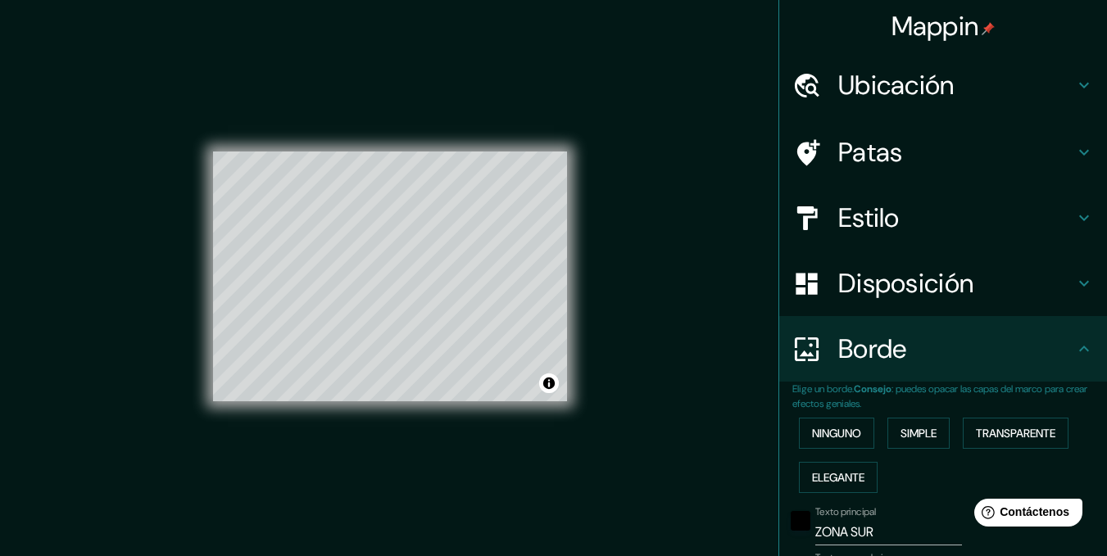
click at [915, 240] on div "Estilo" at bounding box center [943, 218] width 328 height 66
type input "29"
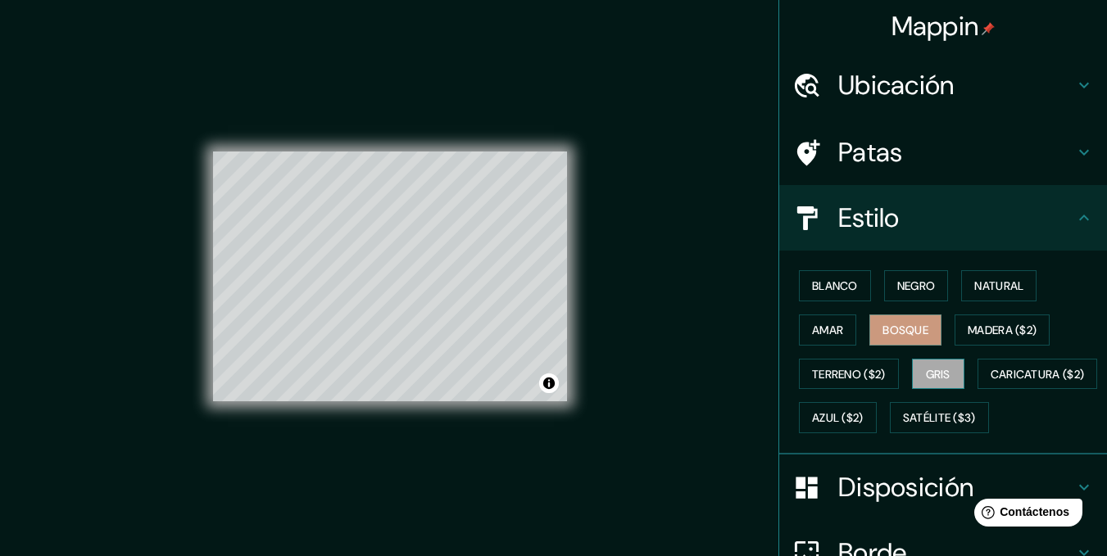
click at [933, 362] on button "Gris" at bounding box center [938, 374] width 52 height 31
click at [980, 341] on button "Madera ($2)" at bounding box center [1001, 330] width 95 height 31
click at [882, 324] on font "Bosque" at bounding box center [905, 330] width 46 height 15
click at [813, 324] on font "Amar" at bounding box center [827, 330] width 31 height 15
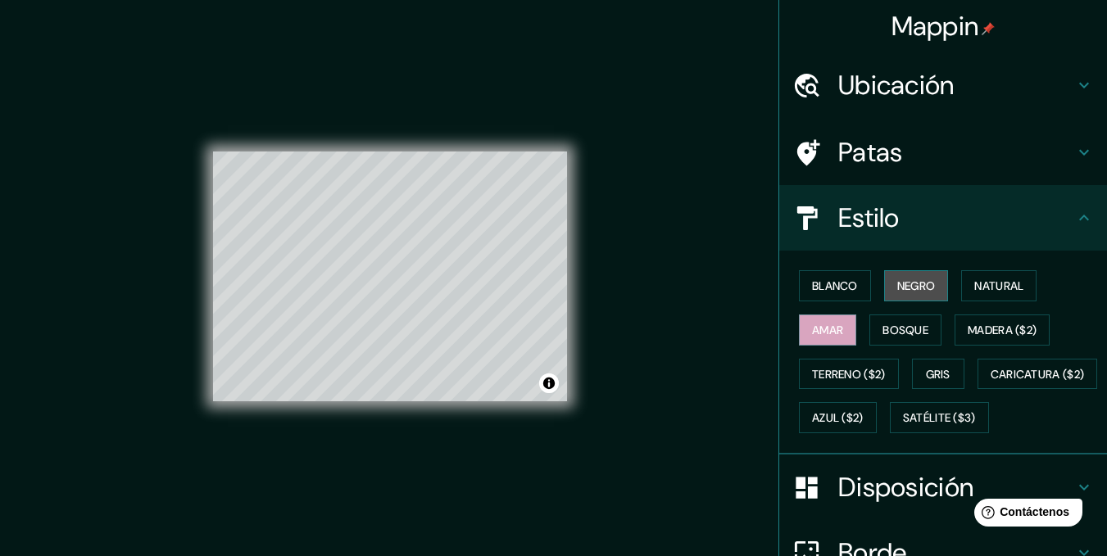
click at [885, 283] on button "Negro" at bounding box center [916, 285] width 65 height 31
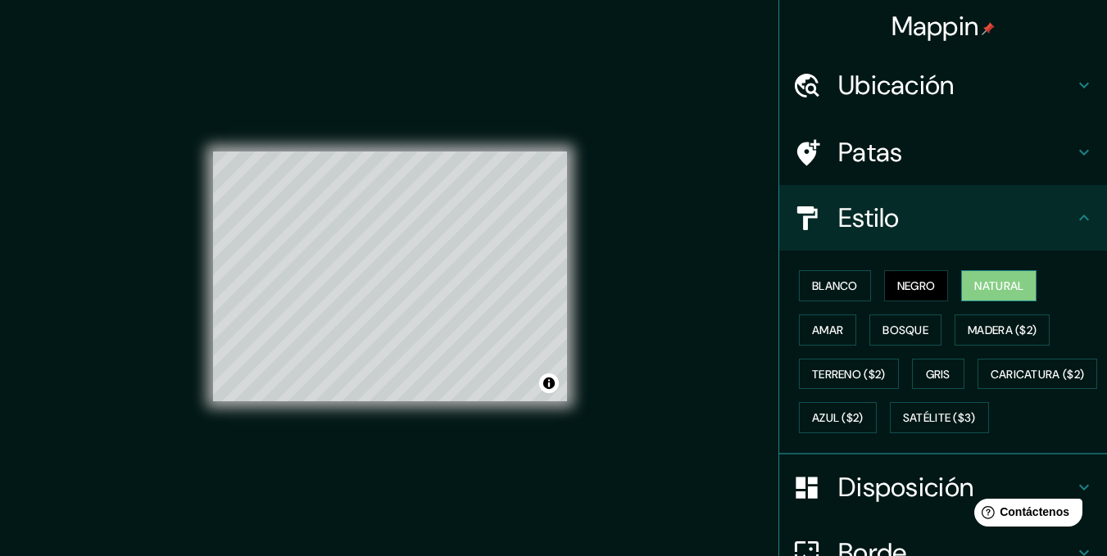
click at [961, 286] on button "Natural" at bounding box center [998, 285] width 75 height 31
click at [847, 286] on font "Blanco" at bounding box center [835, 286] width 46 height 15
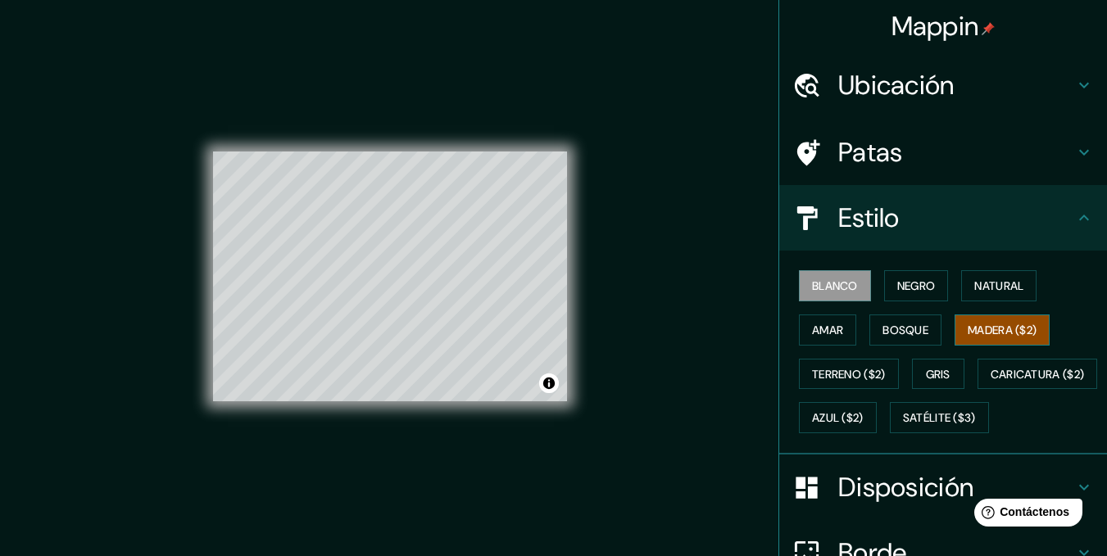
click at [984, 328] on font "Madera ($2)" at bounding box center [1001, 330] width 69 height 15
click at [924, 328] on button "Bosque" at bounding box center [905, 330] width 72 height 31
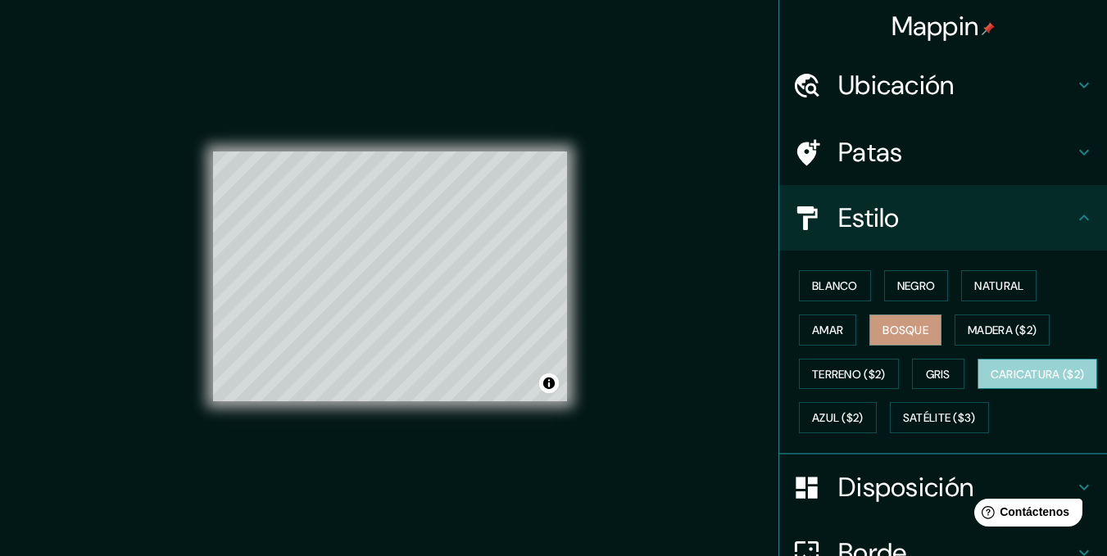
click at [977, 390] on button "Caricatura ($2)" at bounding box center [1037, 374] width 120 height 31
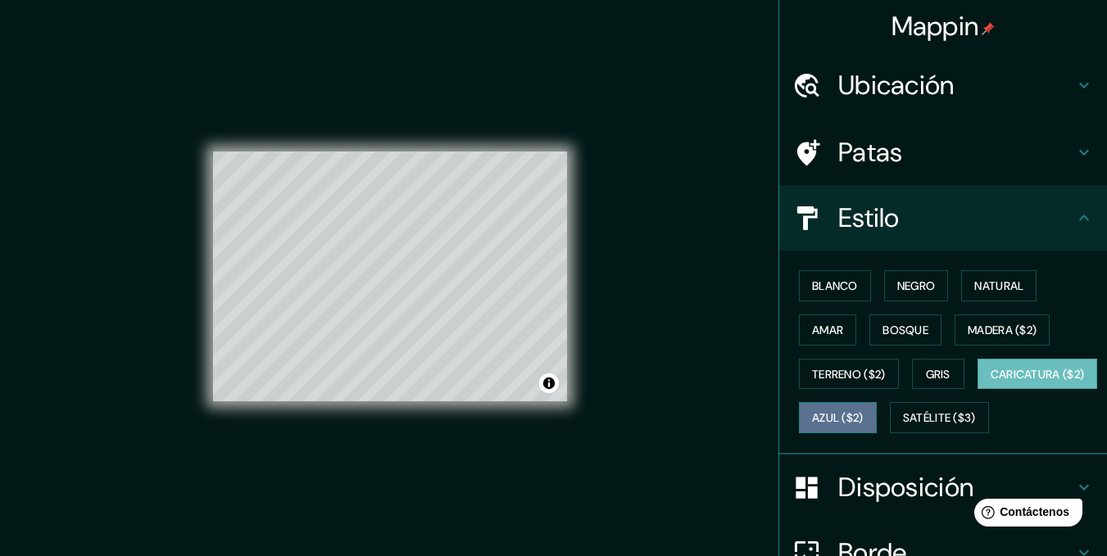
drag, startPoint x: 939, startPoint y: 416, endPoint x: 925, endPoint y: 415, distance: 13.9
click at [863, 416] on font "Azul ($2)" at bounding box center [838, 418] width 52 height 15
click at [990, 385] on font "Caricatura ($2)" at bounding box center [1037, 374] width 94 height 21
click at [903, 428] on font "Satélite ($3)" at bounding box center [939, 417] width 73 height 21
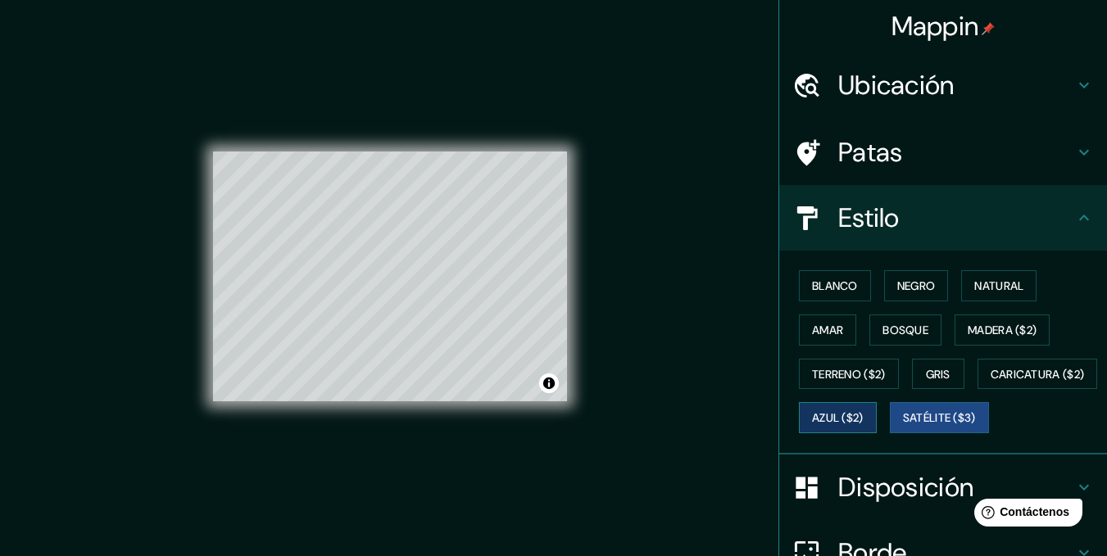
click at [863, 407] on font "Azul ($2)" at bounding box center [838, 417] width 52 height 21
click at [916, 373] on button "Gris" at bounding box center [938, 374] width 52 height 31
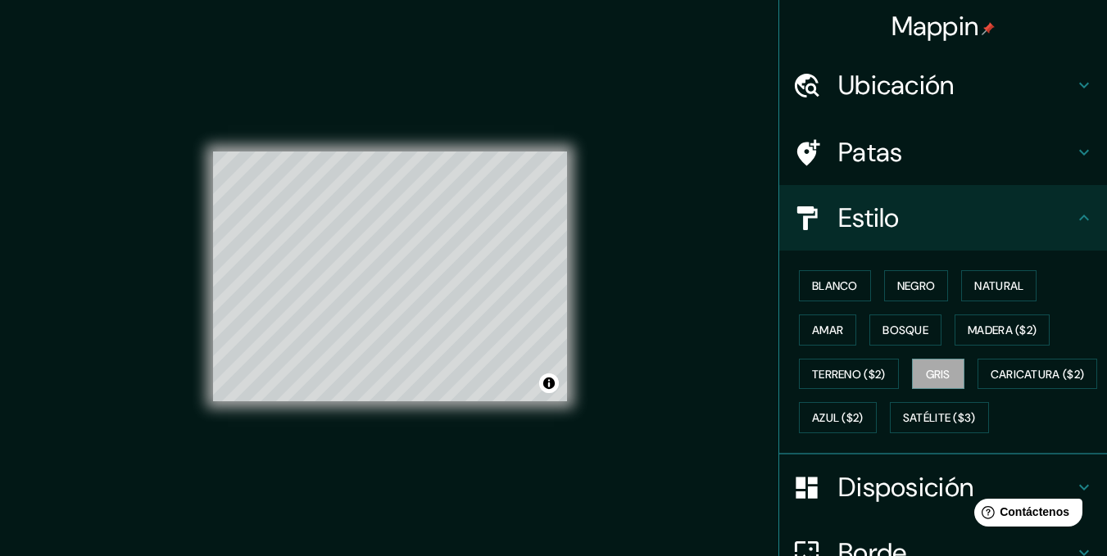
click at [733, 367] on div "Mappin Ubicación [GEOGRAPHIC_DATA], [GEOGRAPHIC_DATA], [GEOGRAPHIC_DATA] Patas …" at bounding box center [553, 289] width 1107 height 579
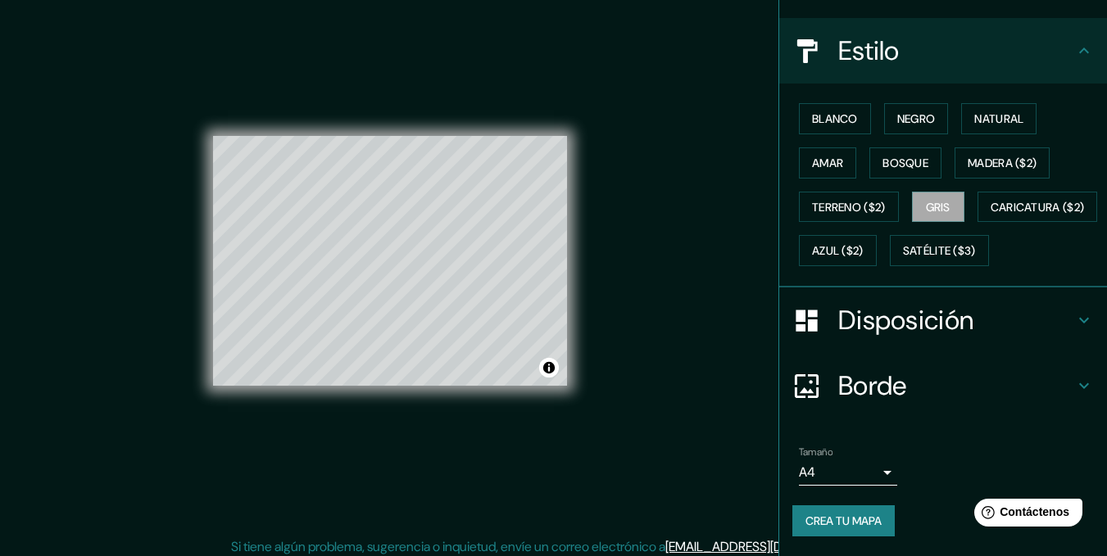
scroll to position [23, 0]
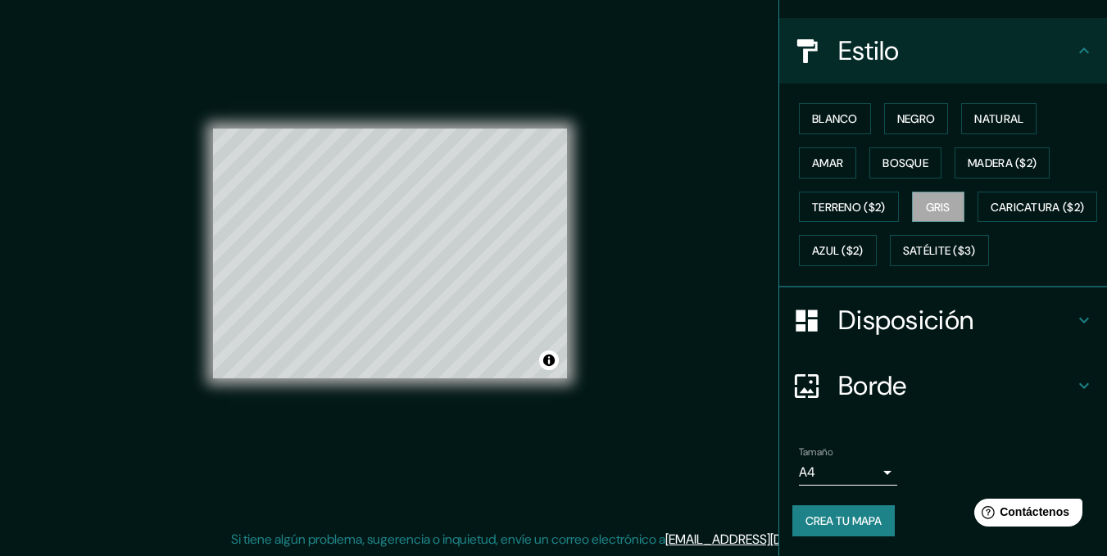
click at [826, 524] on font "Crea tu mapa" at bounding box center [843, 521] width 76 height 15
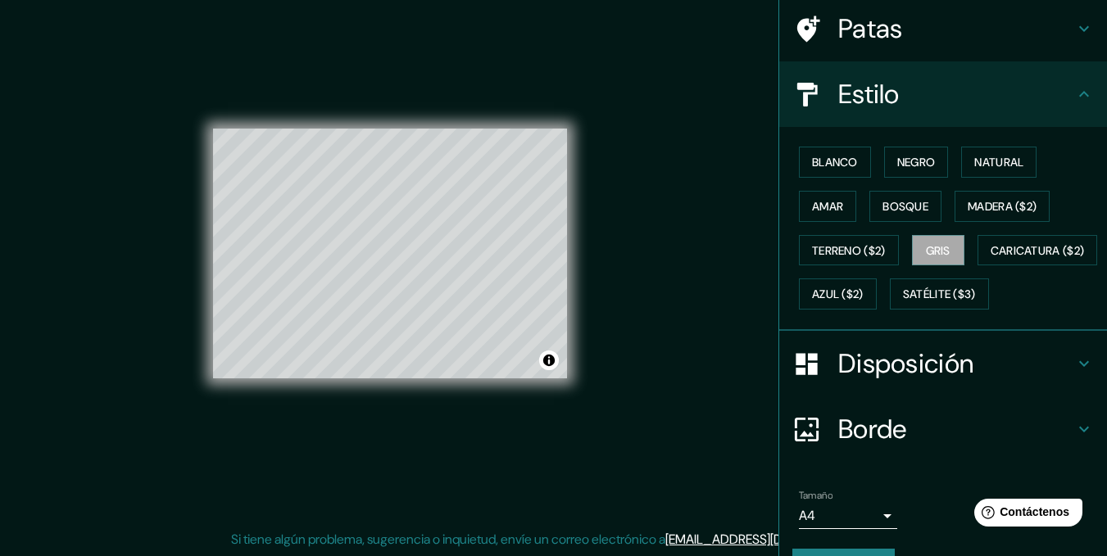
scroll to position [194, 0]
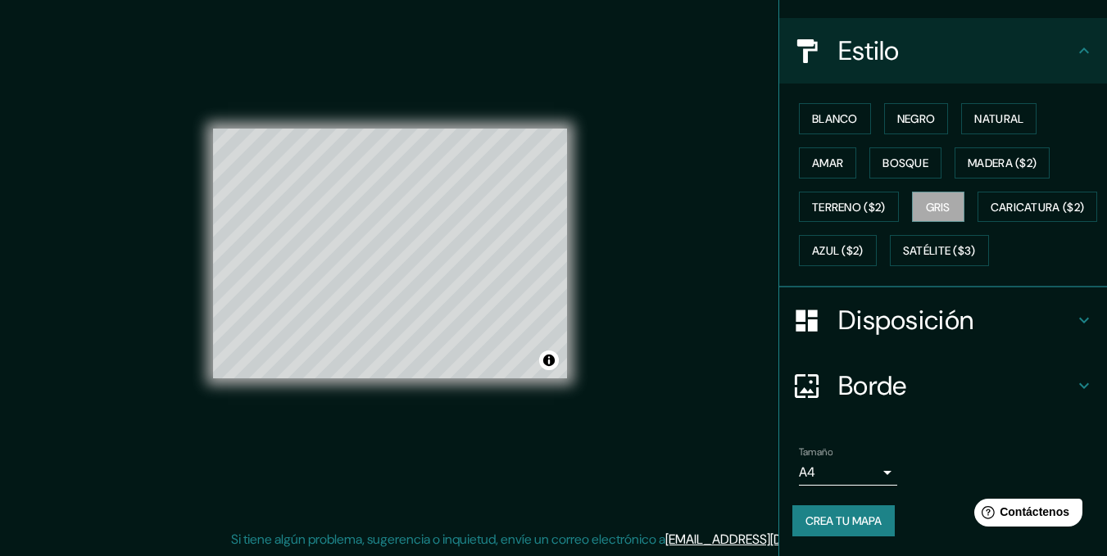
drag, startPoint x: 1097, startPoint y: 362, endPoint x: 114, endPoint y: 3, distance: 1046.4
click at [844, 528] on font "Crea tu mapa" at bounding box center [843, 521] width 76 height 15
click at [728, 436] on div "Mappin Ubicación [GEOGRAPHIC_DATA], [GEOGRAPHIC_DATA], [GEOGRAPHIC_DATA] Patas …" at bounding box center [553, 266] width 1107 height 579
click at [1030, 508] on font "Contáctenos" at bounding box center [1035, 512] width 72 height 14
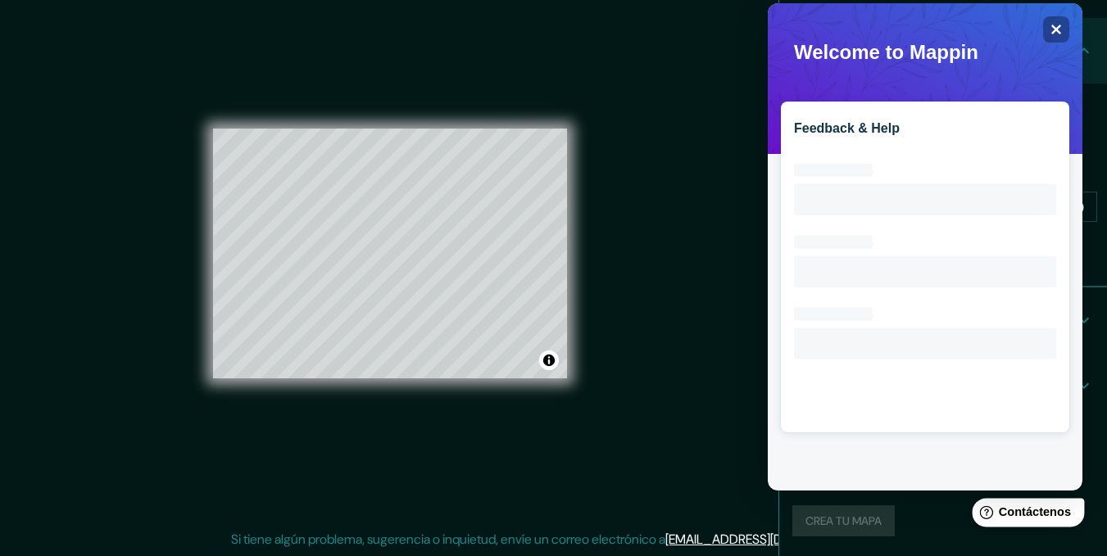
scroll to position [0, 0]
click at [1066, 16] on span "Oops! Something went wrong while trying to perform this action." at bounding box center [925, 41] width 288 height 50
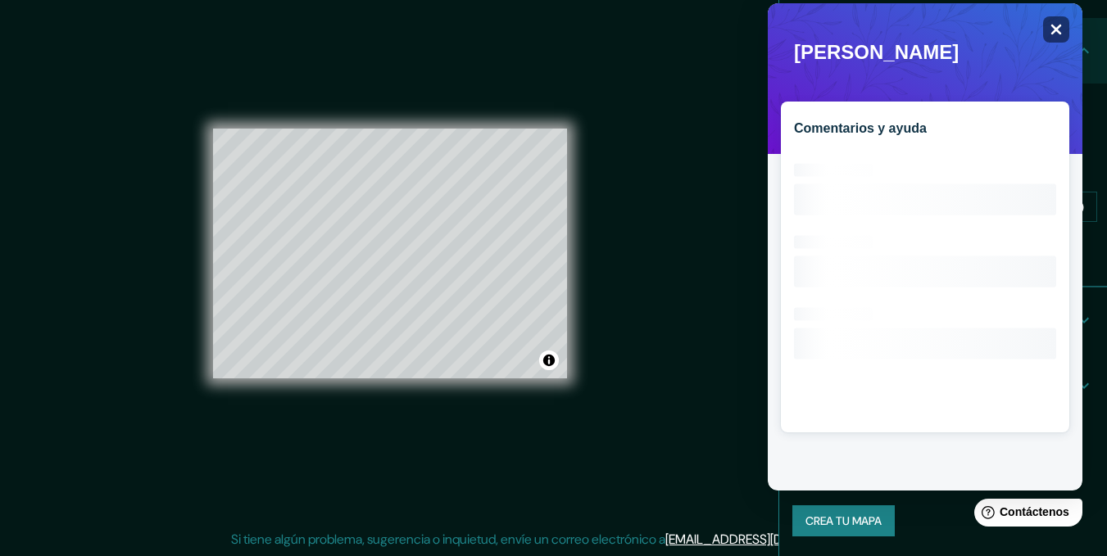
click at [1054, 22] on div "Close" at bounding box center [1056, 29] width 26 height 26
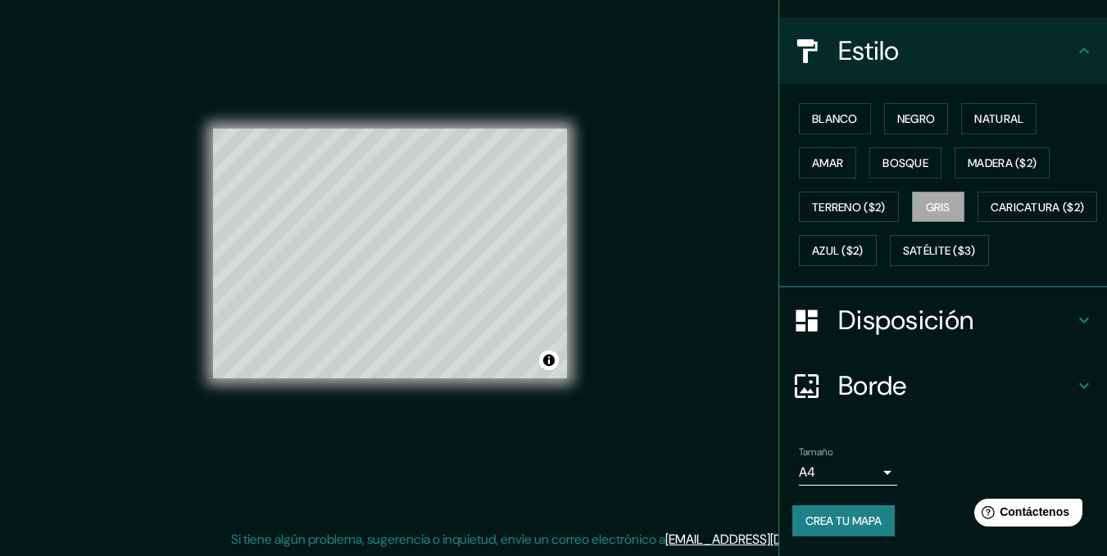
click at [868, 469] on body "Mappin Ubicación [GEOGRAPHIC_DATA], [GEOGRAPHIC_DATA], [GEOGRAPHIC_DATA] Patas …" at bounding box center [553, 255] width 1107 height 556
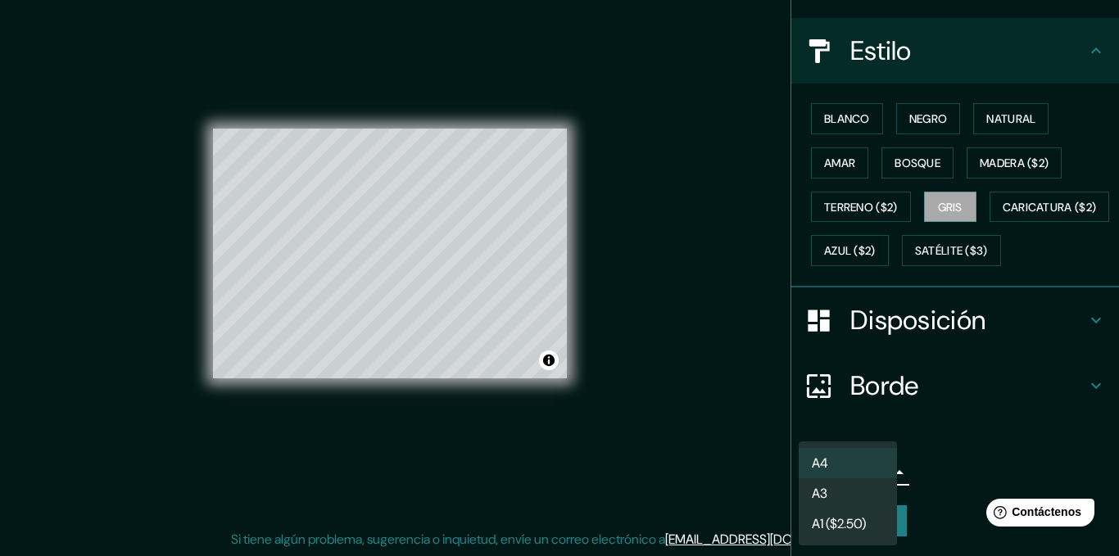
click at [871, 503] on li "A3" at bounding box center [848, 493] width 98 height 30
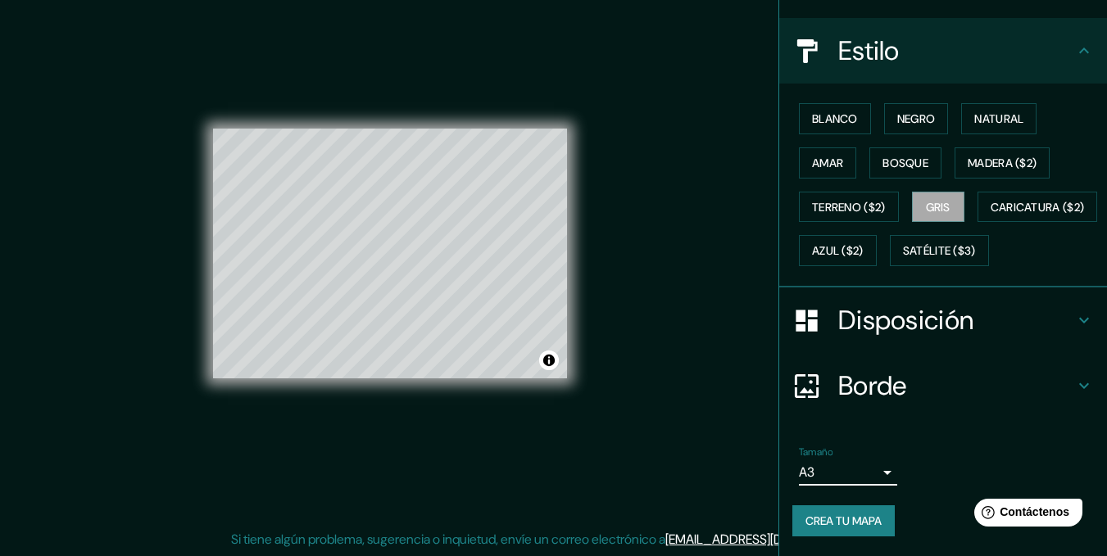
click at [872, 482] on body "Mappin Ubicación [GEOGRAPHIC_DATA], [GEOGRAPHIC_DATA], [GEOGRAPHIC_DATA] Patas …" at bounding box center [553, 255] width 1107 height 556
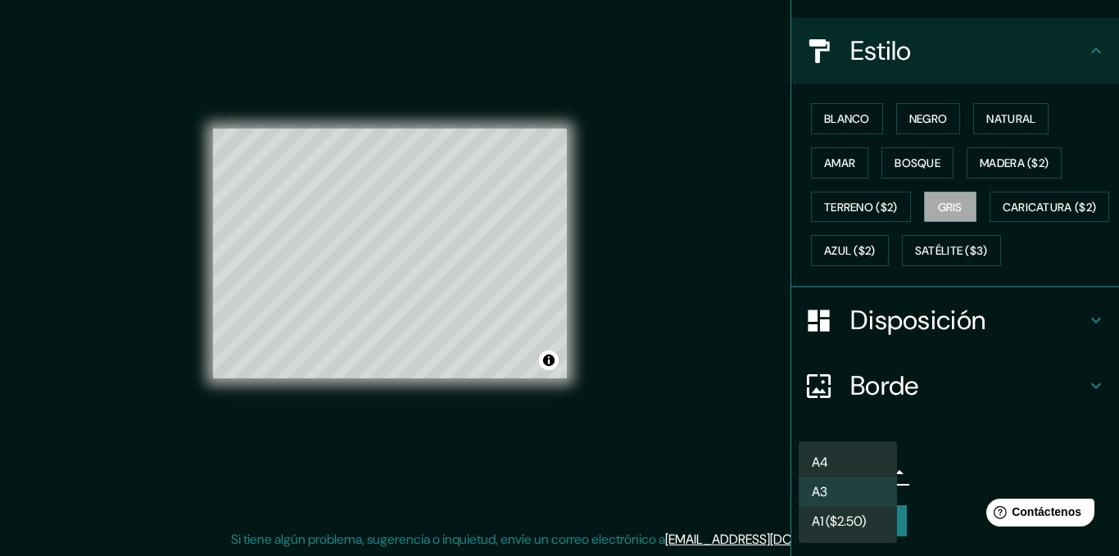
click at [853, 452] on li "A4" at bounding box center [848, 462] width 98 height 29
type input "single"
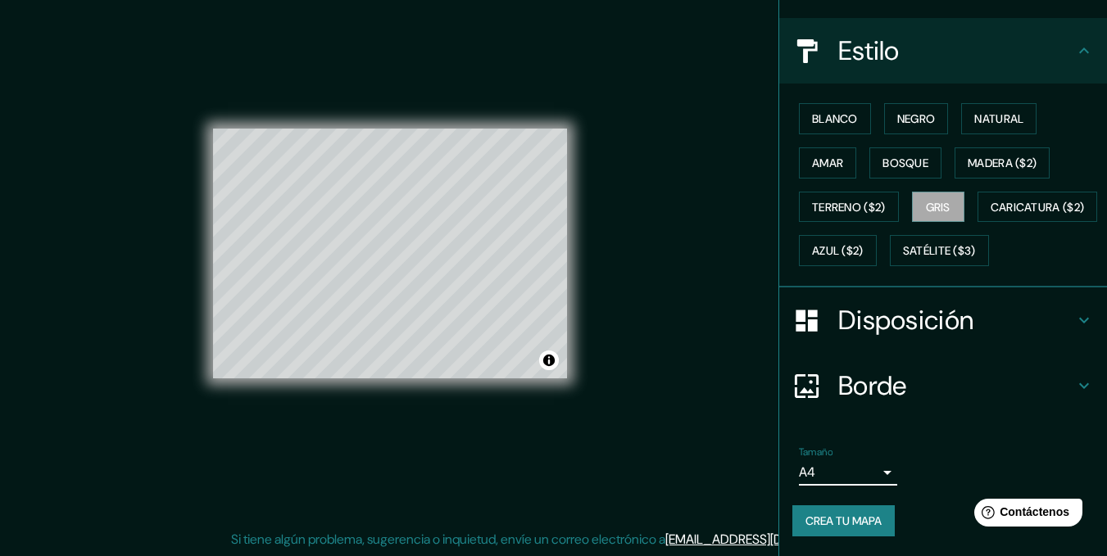
click at [820, 531] on font "Crea tu mapa" at bounding box center [843, 520] width 76 height 21
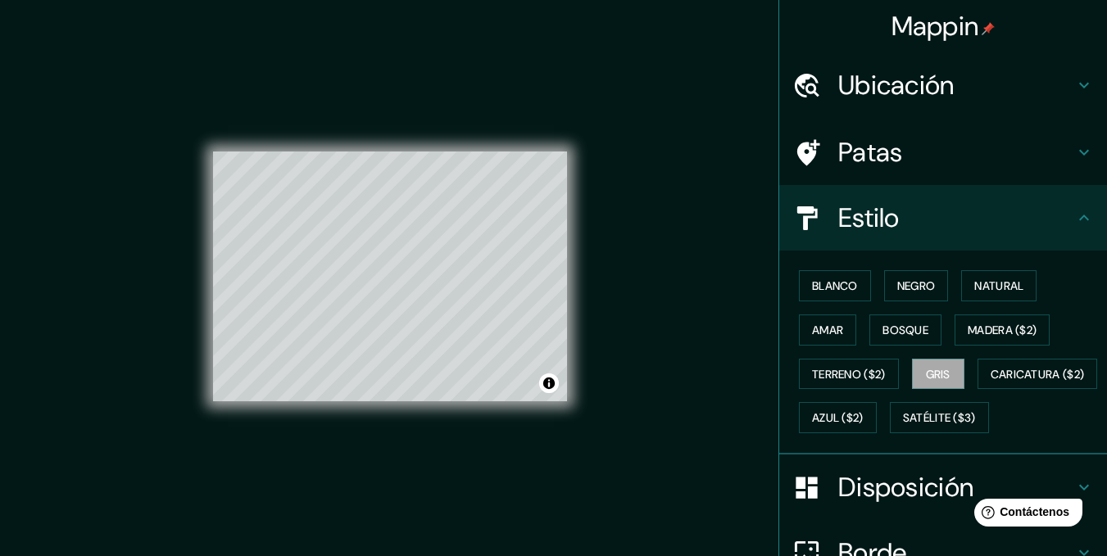
click at [940, 17] on font "Mappin" at bounding box center [935, 26] width 88 height 34
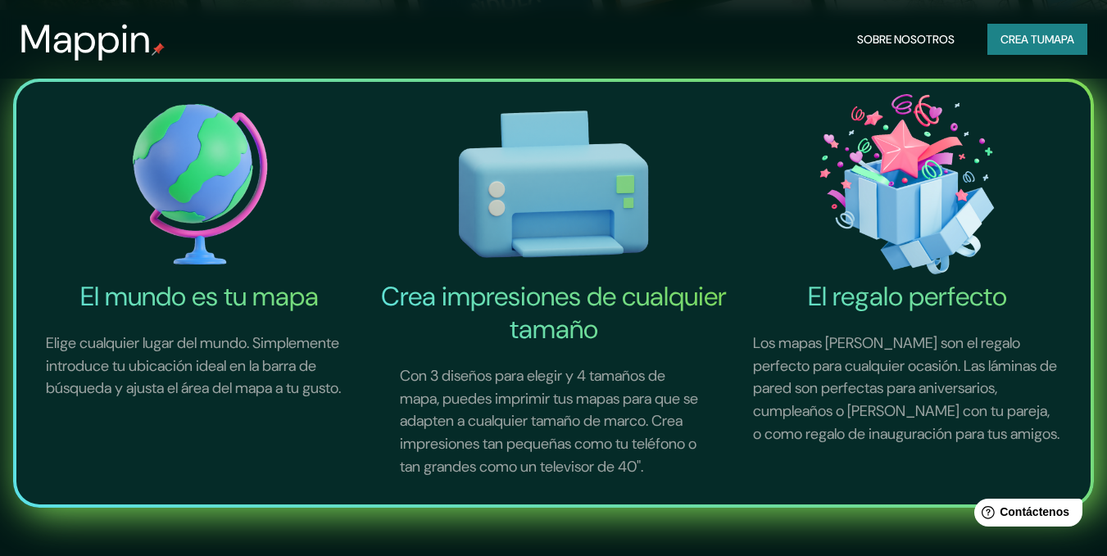
scroll to position [328, 0]
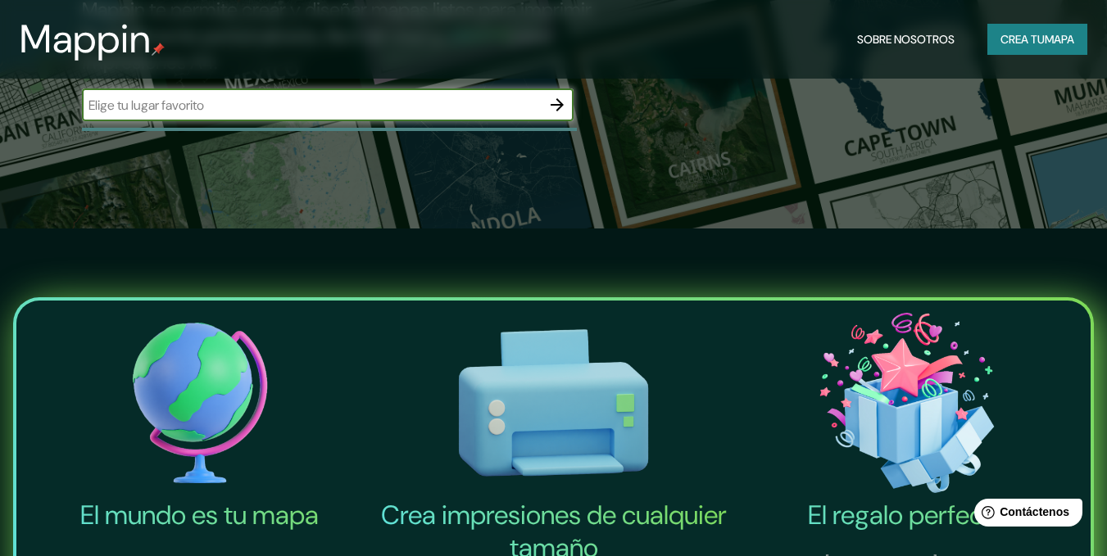
click at [1054, 32] on font "mapa" at bounding box center [1058, 39] width 29 height 15
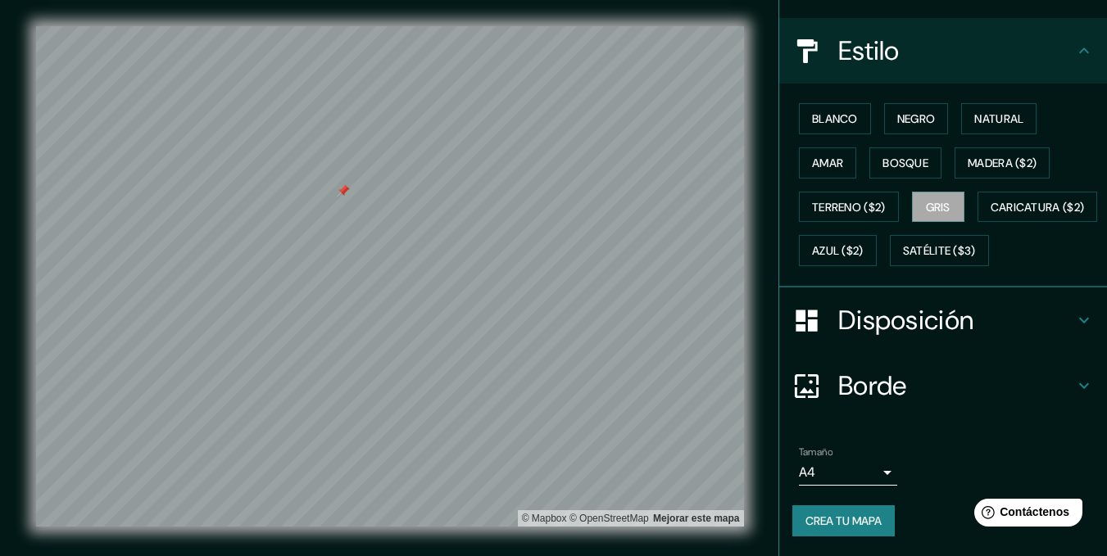
scroll to position [211, 0]
click at [845, 523] on font "Crea tu mapa" at bounding box center [843, 521] width 76 height 15
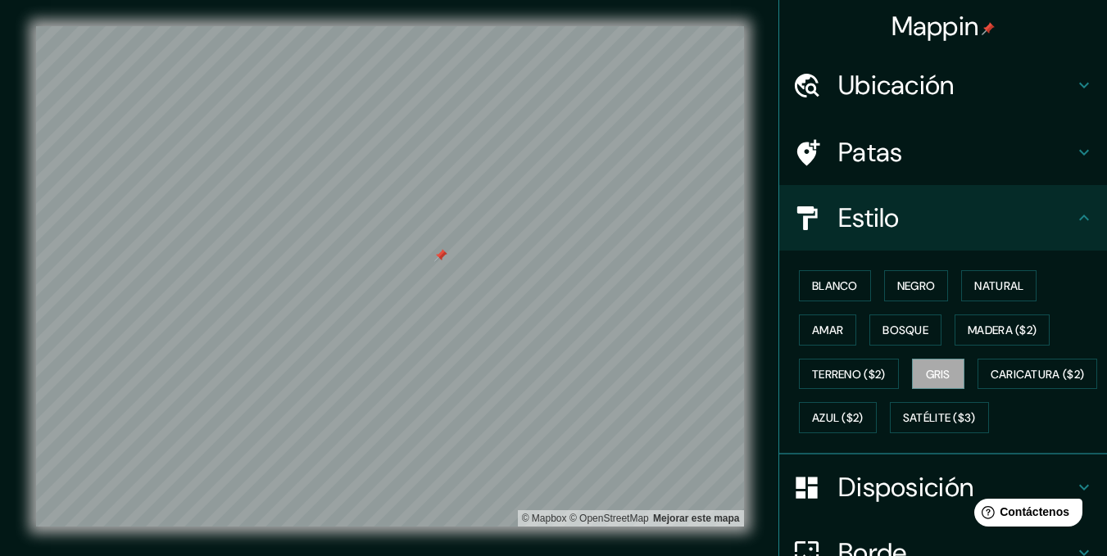
click at [949, 77] on h4 "Ubicación" at bounding box center [956, 85] width 236 height 33
type input "373"
type input "64"
type input "78"
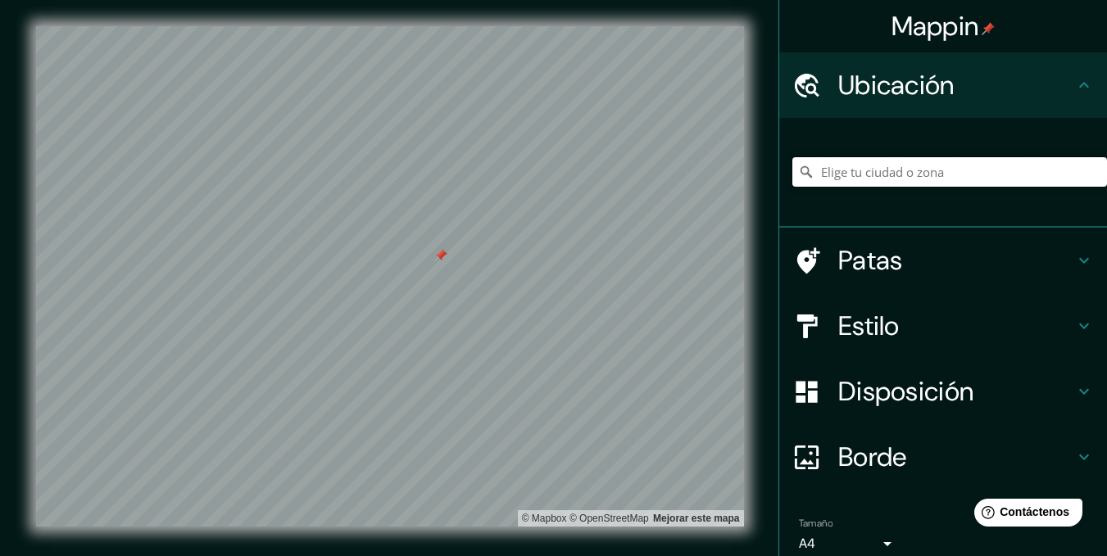
click at [899, 164] on input "Elige tu ciudad o zona" at bounding box center [949, 171] width 315 height 29
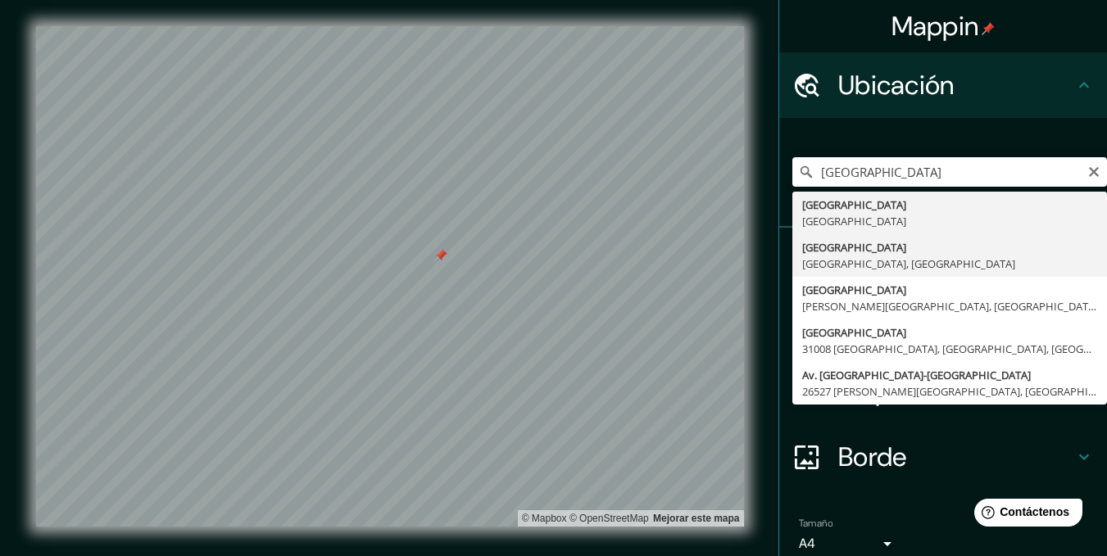
type input "[GEOGRAPHIC_DATA], [GEOGRAPHIC_DATA], [GEOGRAPHIC_DATA]"
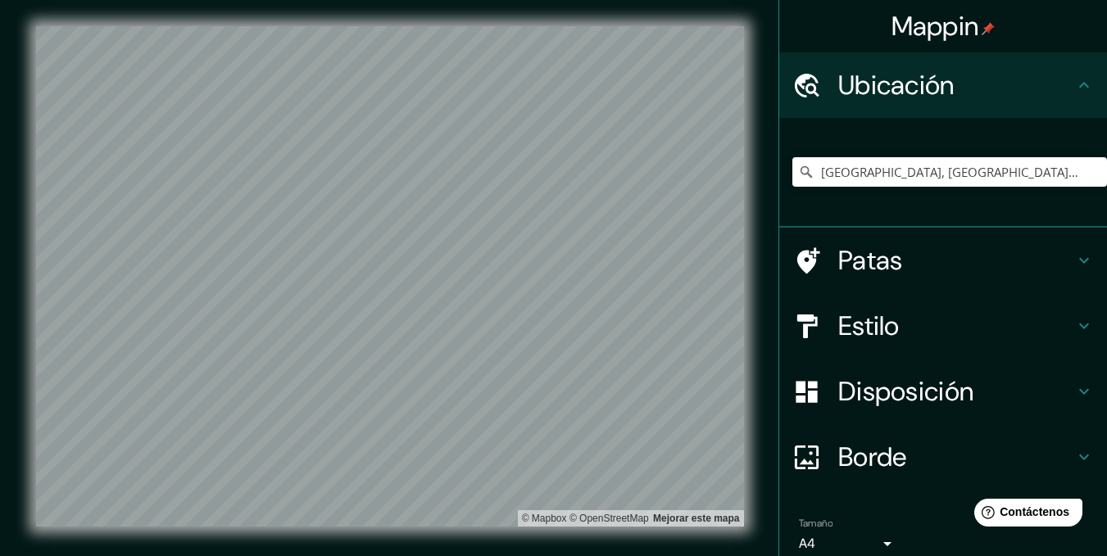
click at [903, 331] on h4 "Estilo" at bounding box center [956, 326] width 236 height 33
type input "373"
type input "64"
type input "78"
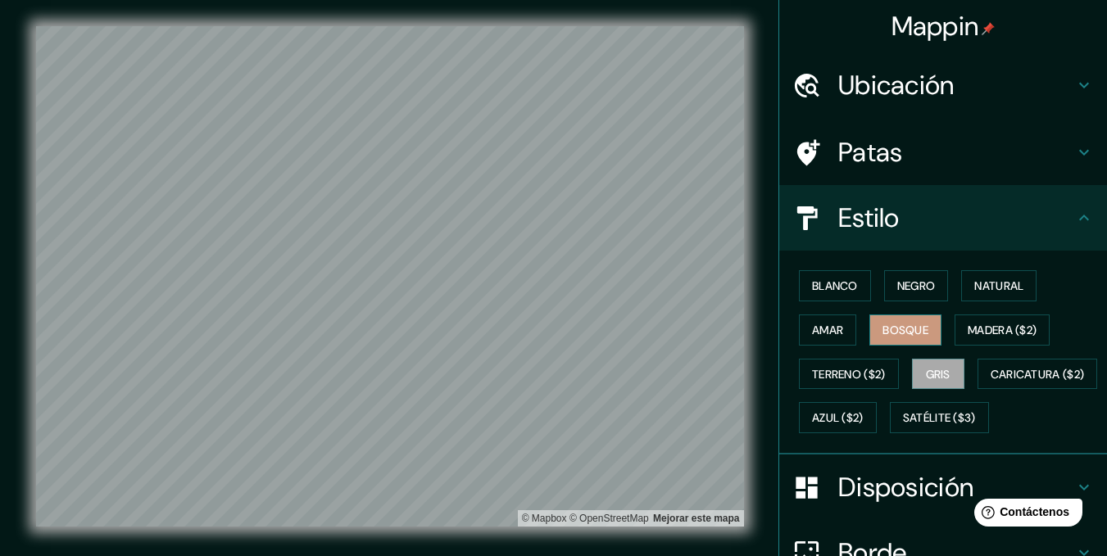
drag, startPoint x: 908, startPoint y: 332, endPoint x: 866, endPoint y: 333, distance: 42.6
click at [909, 331] on font "Bosque" at bounding box center [905, 330] width 46 height 15
